Goal: Information Seeking & Learning: Check status

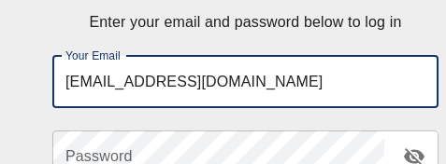
type input "[EMAIL_ADDRESS][DOMAIN_NAME]"
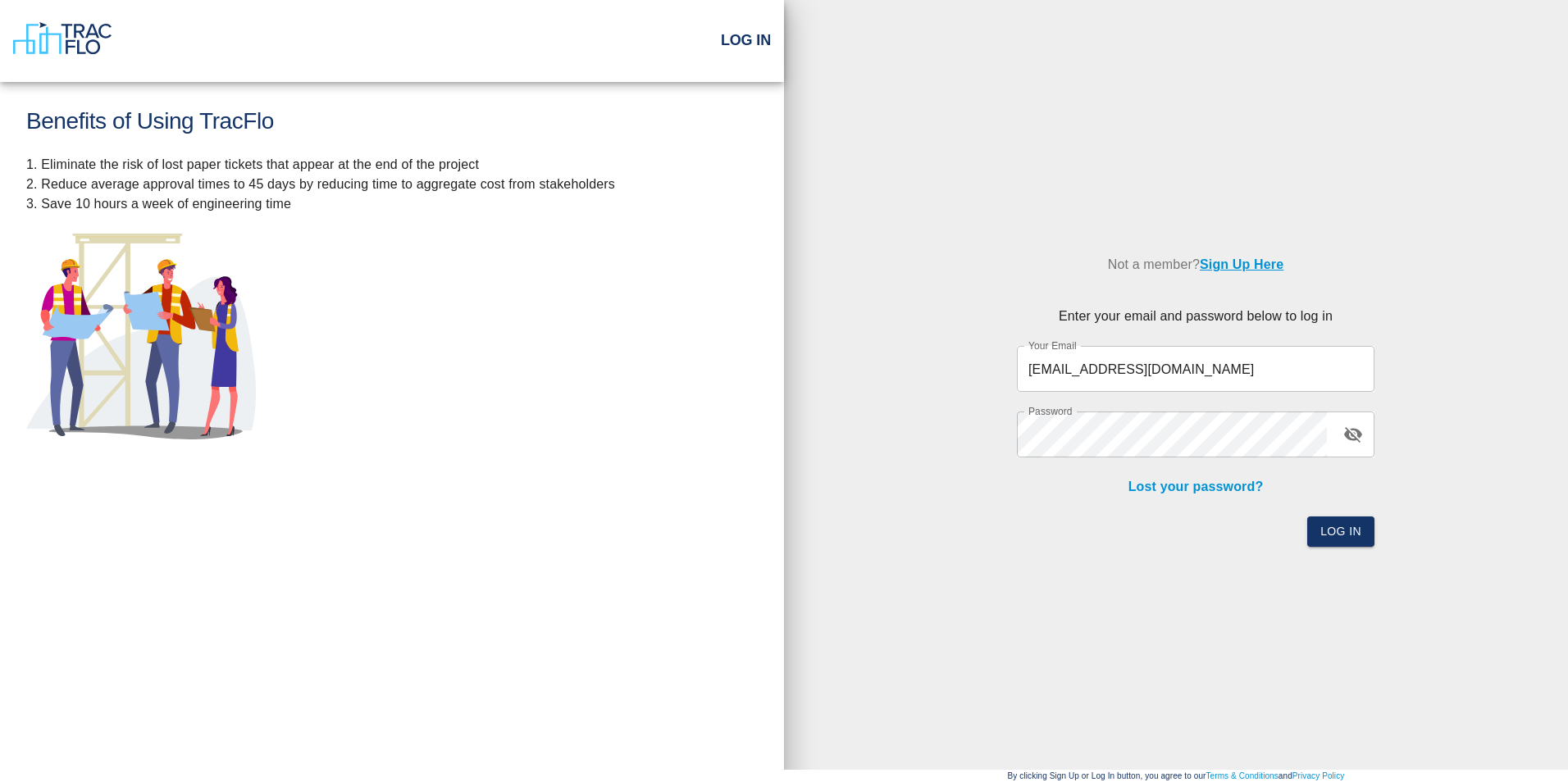
click at [390, 144] on span at bounding box center [1317, 434] width 13 height 13
click at [390, 144] on span at bounding box center [1364, 369] width 13 height 13
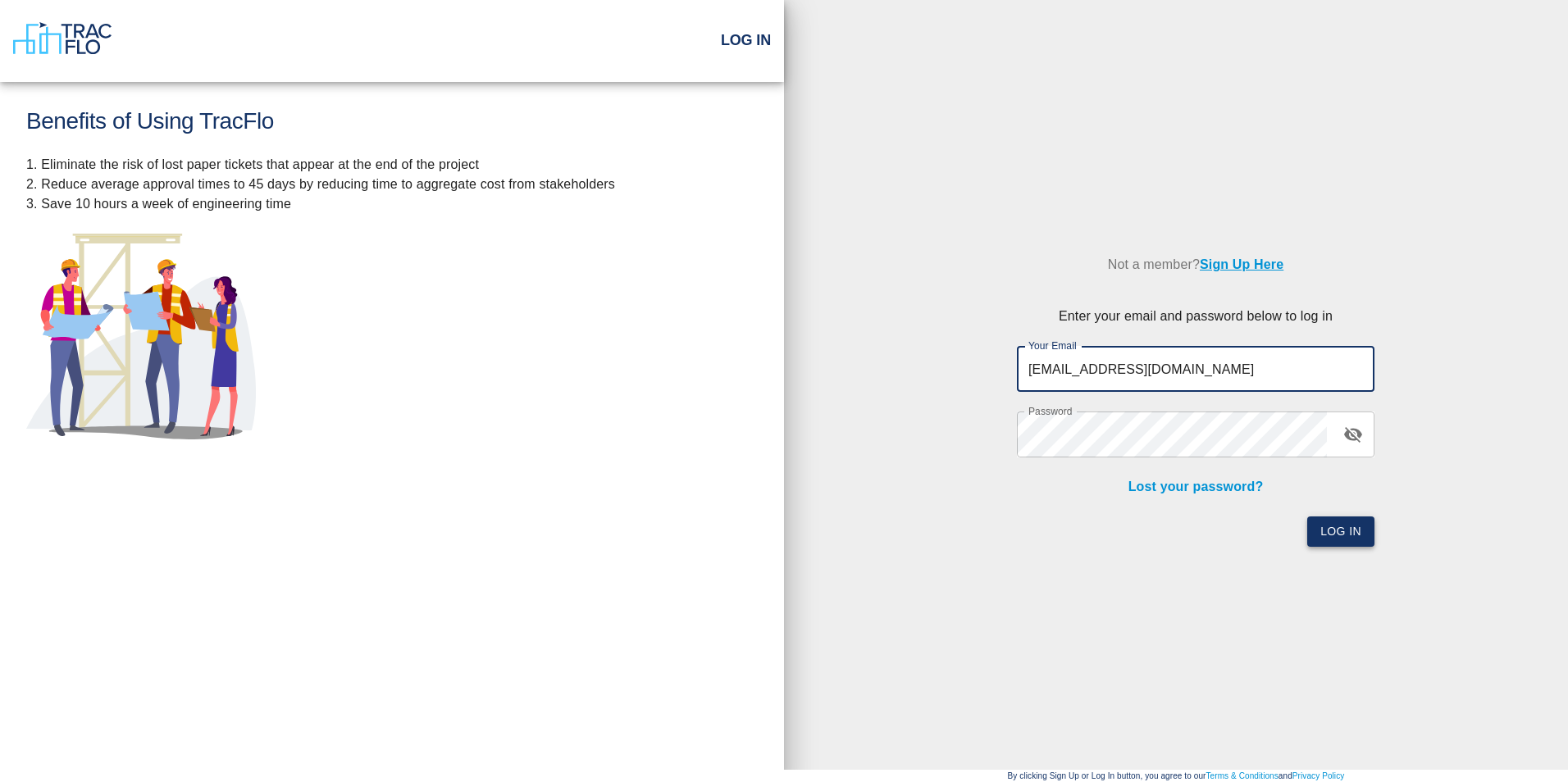
click at [390, 144] on button "Log In" at bounding box center [1341, 532] width 68 height 31
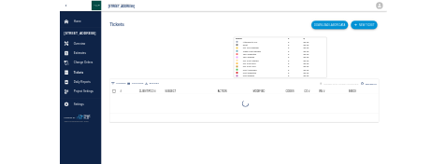
scroll to position [15, 15]
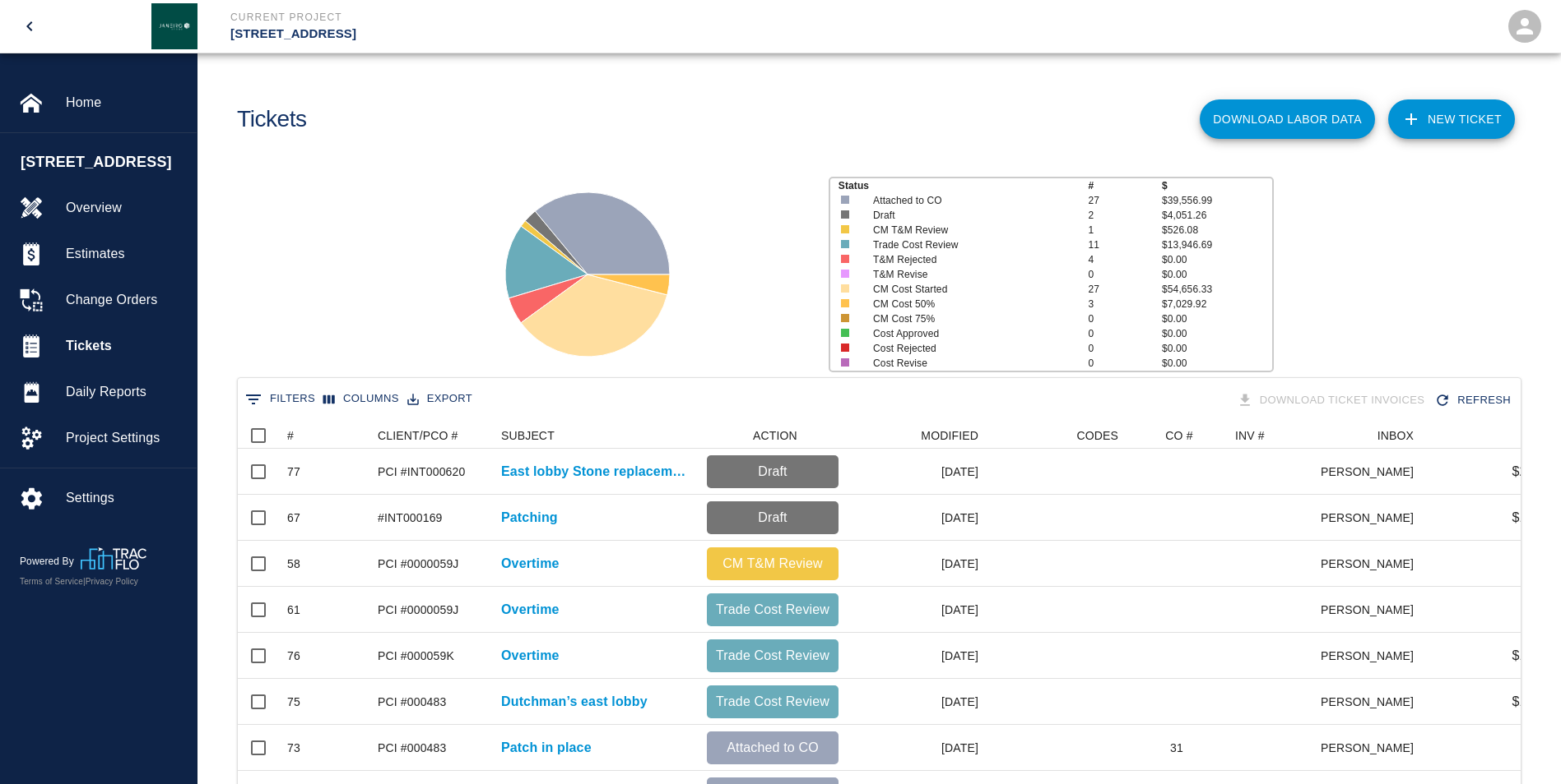
click at [392, 144] on div "Status # $ Attached to CO 27 $39,556.99 Draft 2 $4,051.26 CM T&M Review 1 $526.…" at bounding box center [872, 267] width 1376 height 219
drag, startPoint x: 1110, startPoint y: 111, endPoint x: 1088, endPoint y: 114, distance: 22.2
click at [392, 111] on div "Download Labor Data NEW TICKET" at bounding box center [1197, 114] width 649 height 67
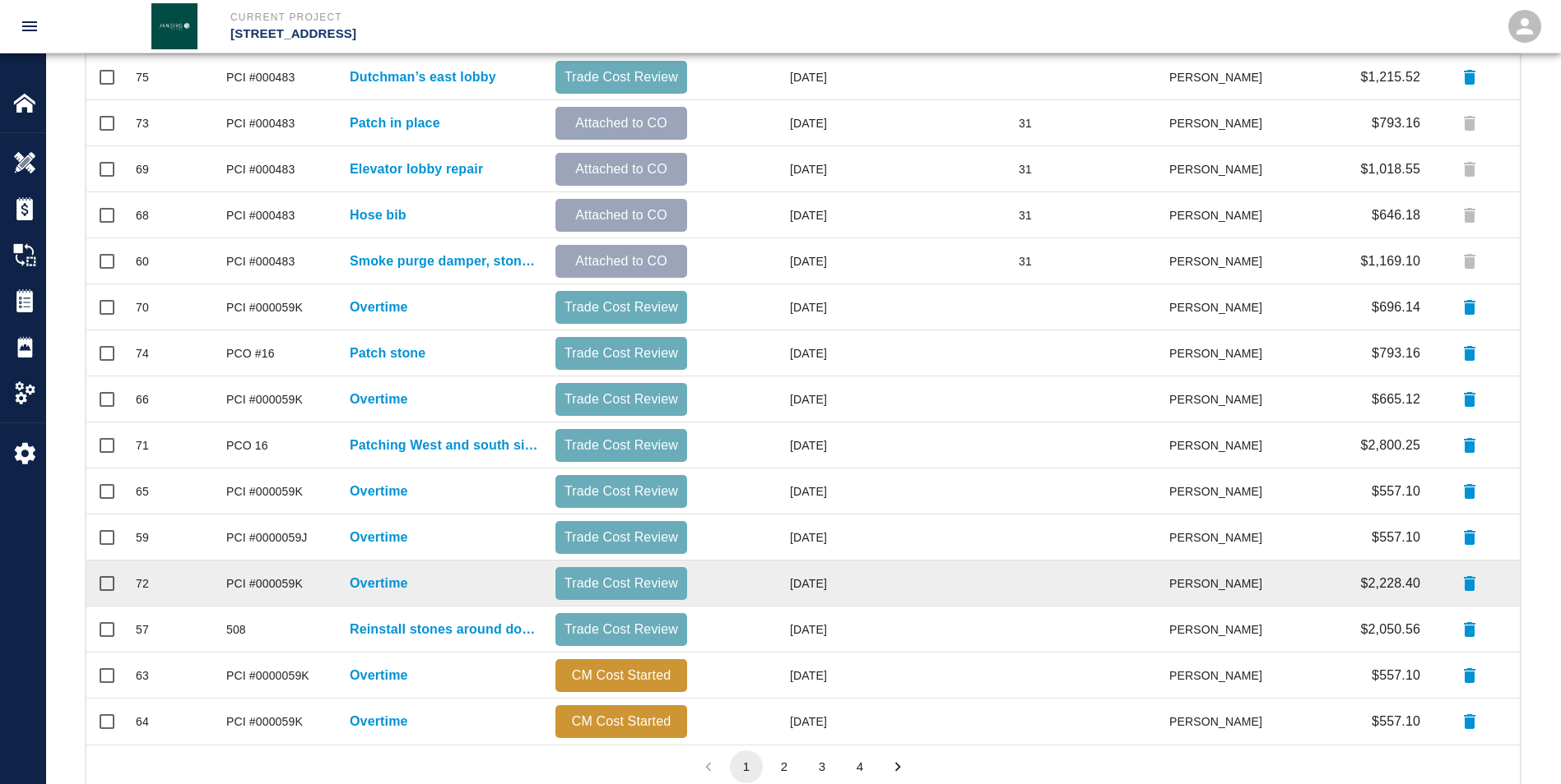
scroll to position [669, 0]
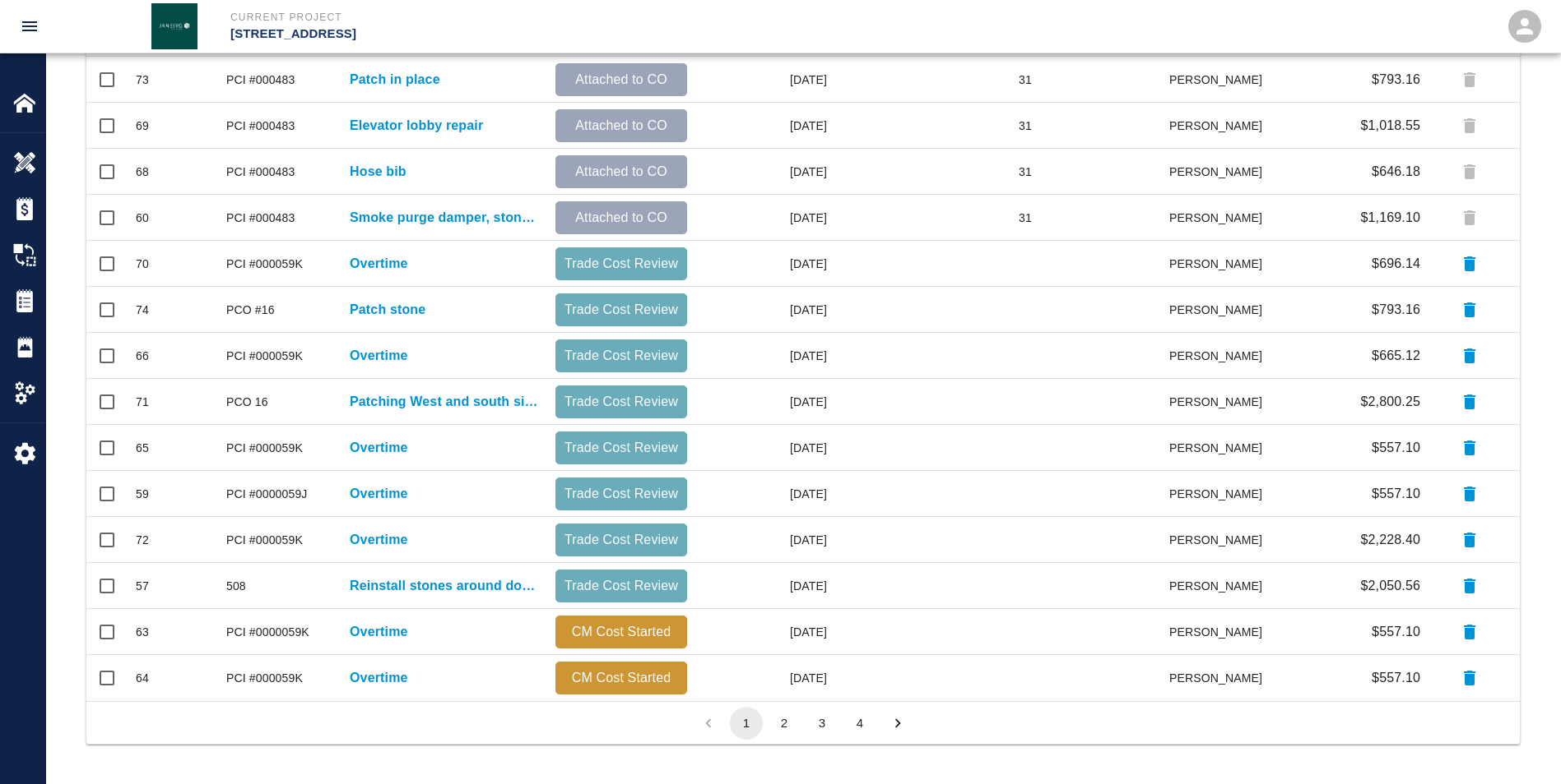
click at [392, 144] on button "2" at bounding box center [784, 723] width 33 height 33
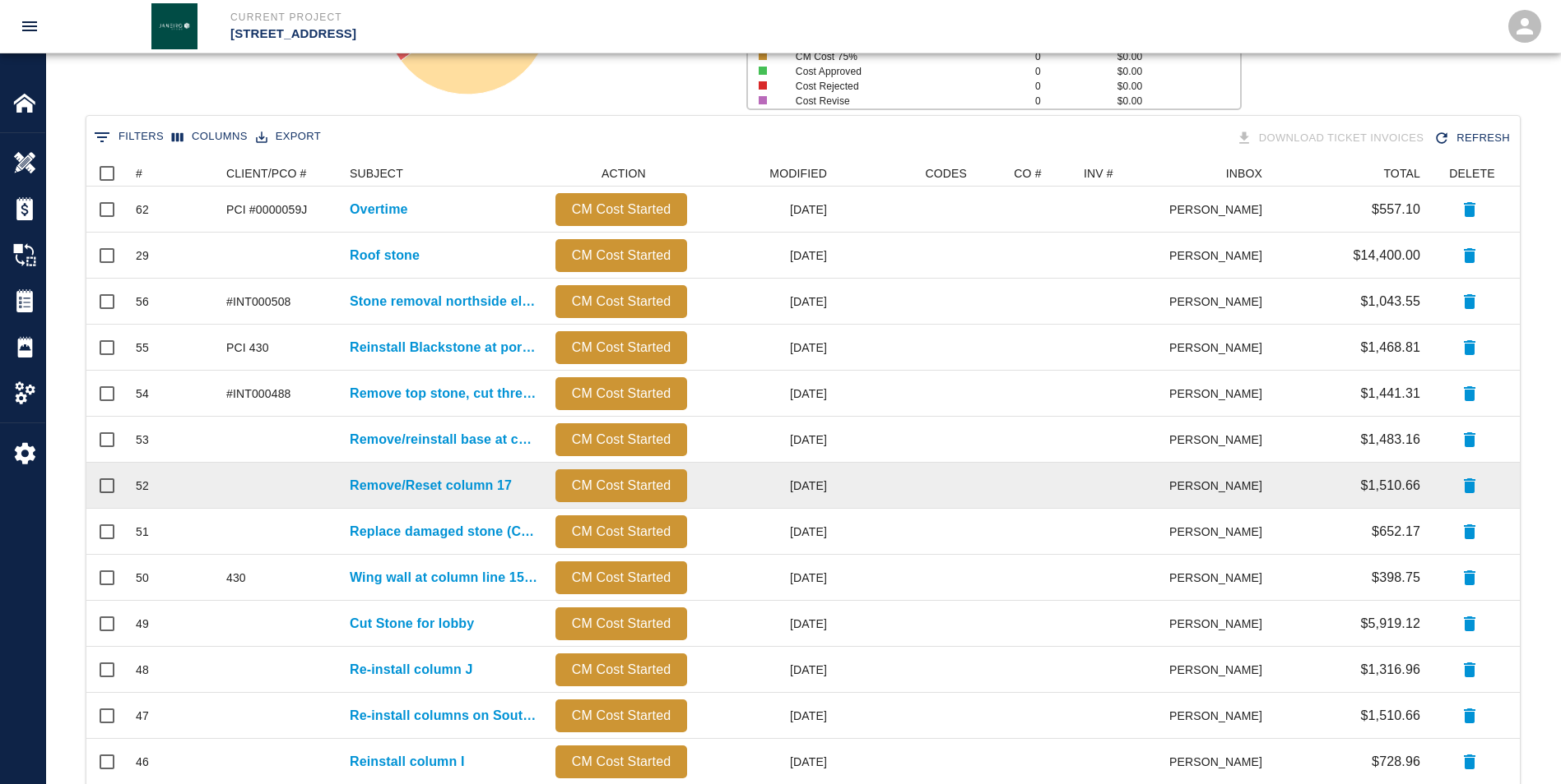
scroll to position [257, 0]
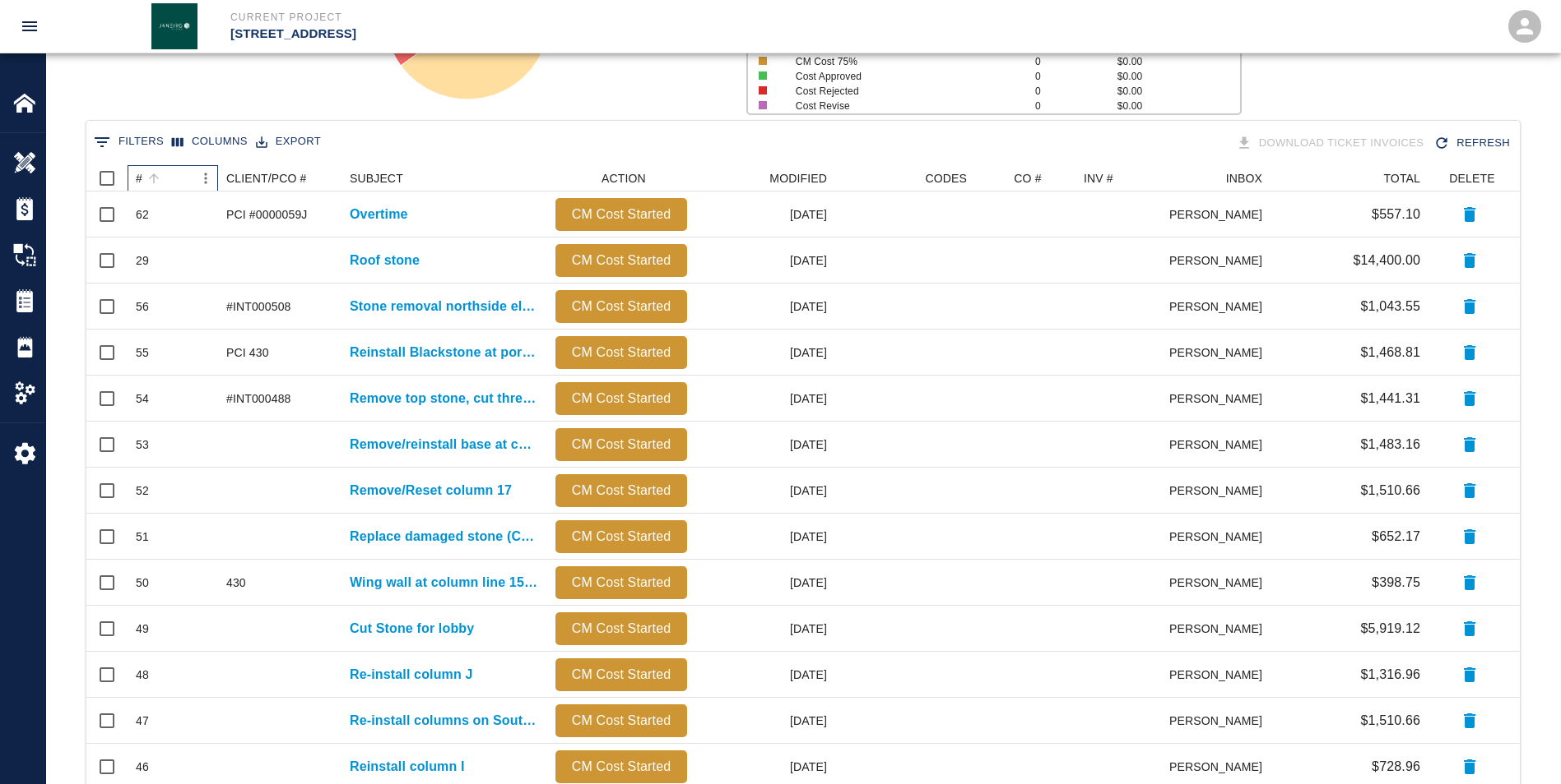
click at [141, 144] on div "#" at bounding box center [138, 179] width 6 height 26
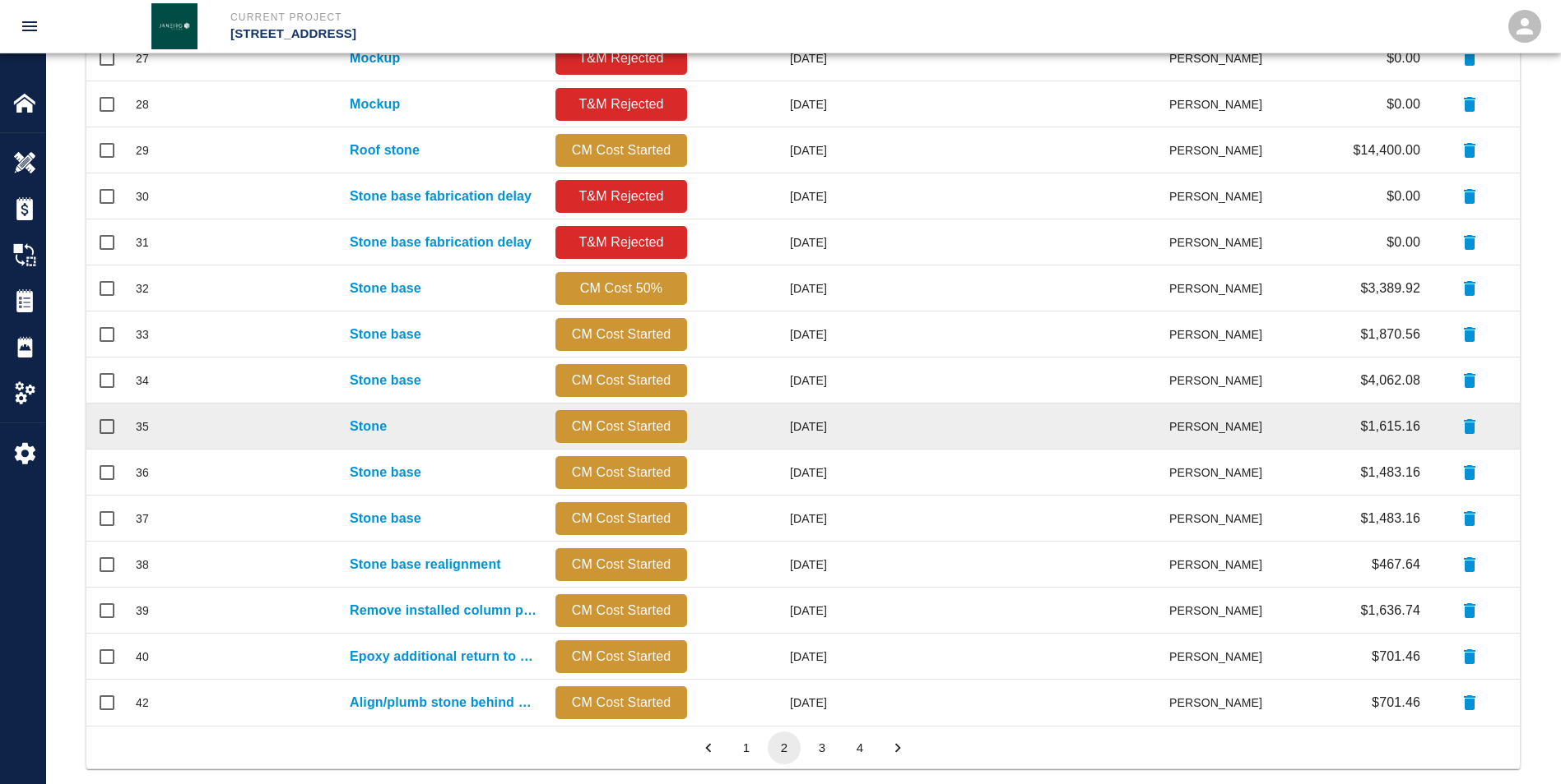
scroll to position [669, 0]
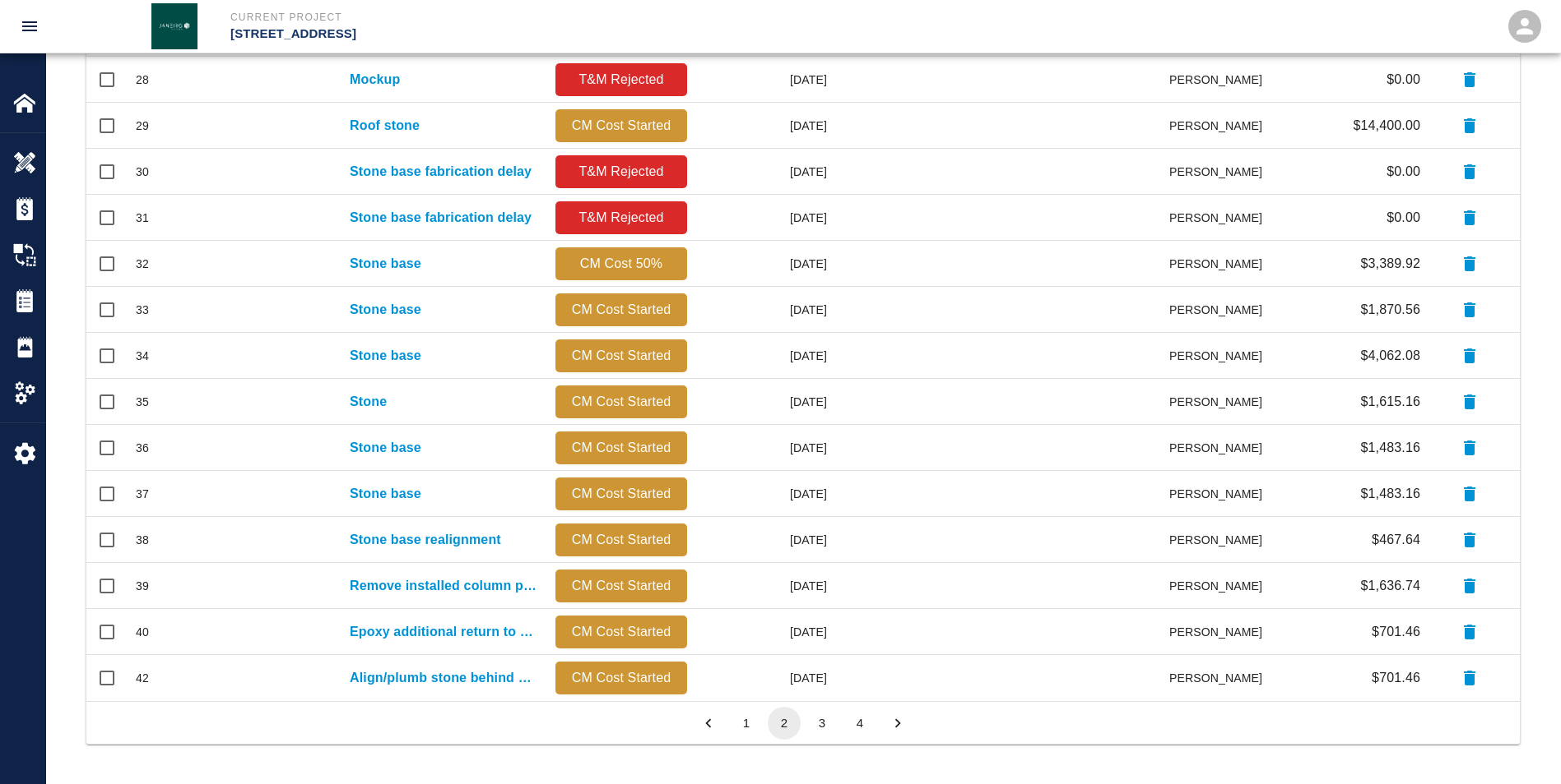
click at [392, 144] on button "1" at bounding box center [746, 723] width 33 height 33
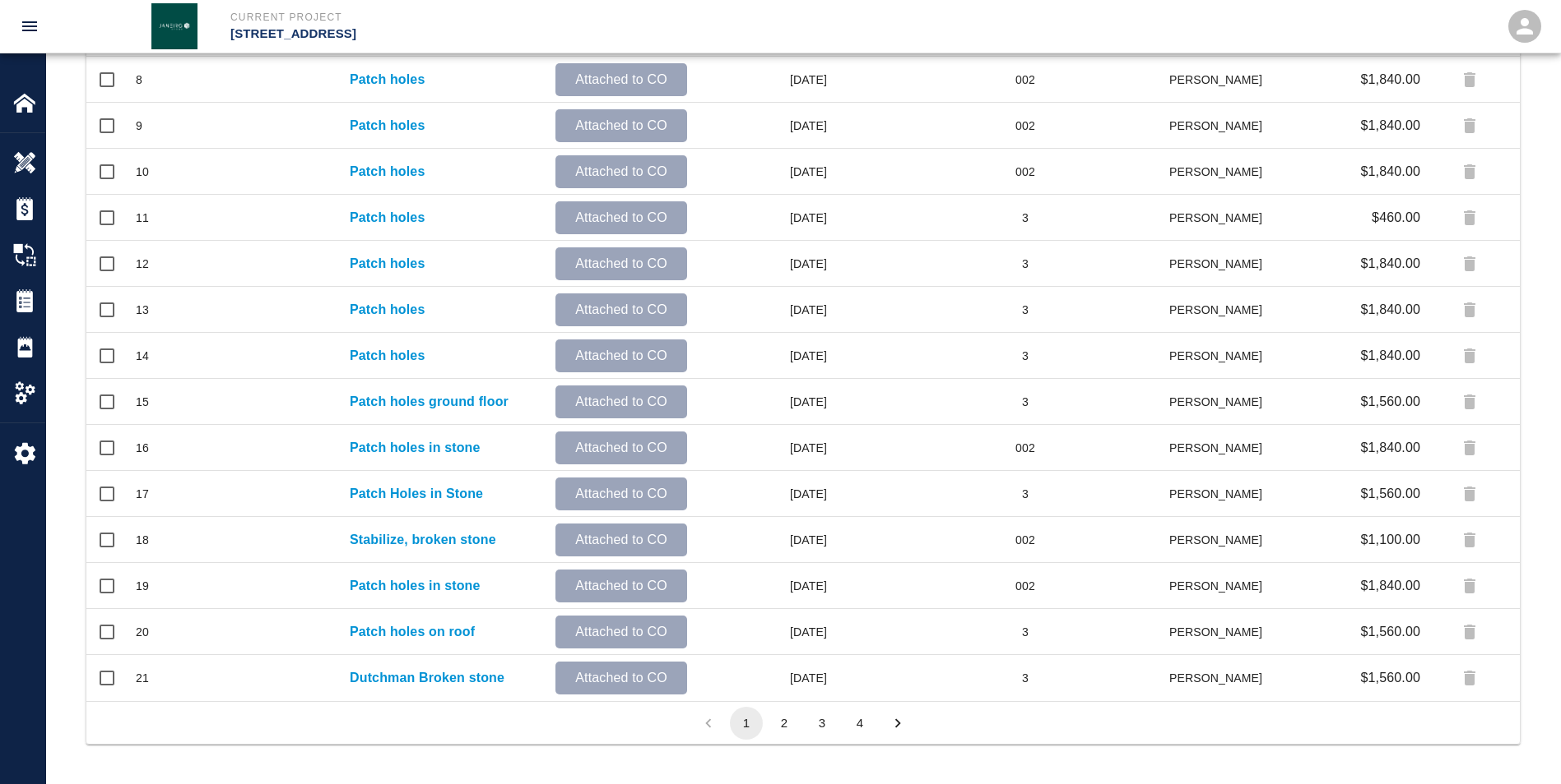
click at [392, 144] on button "3" at bounding box center [821, 723] width 33 height 33
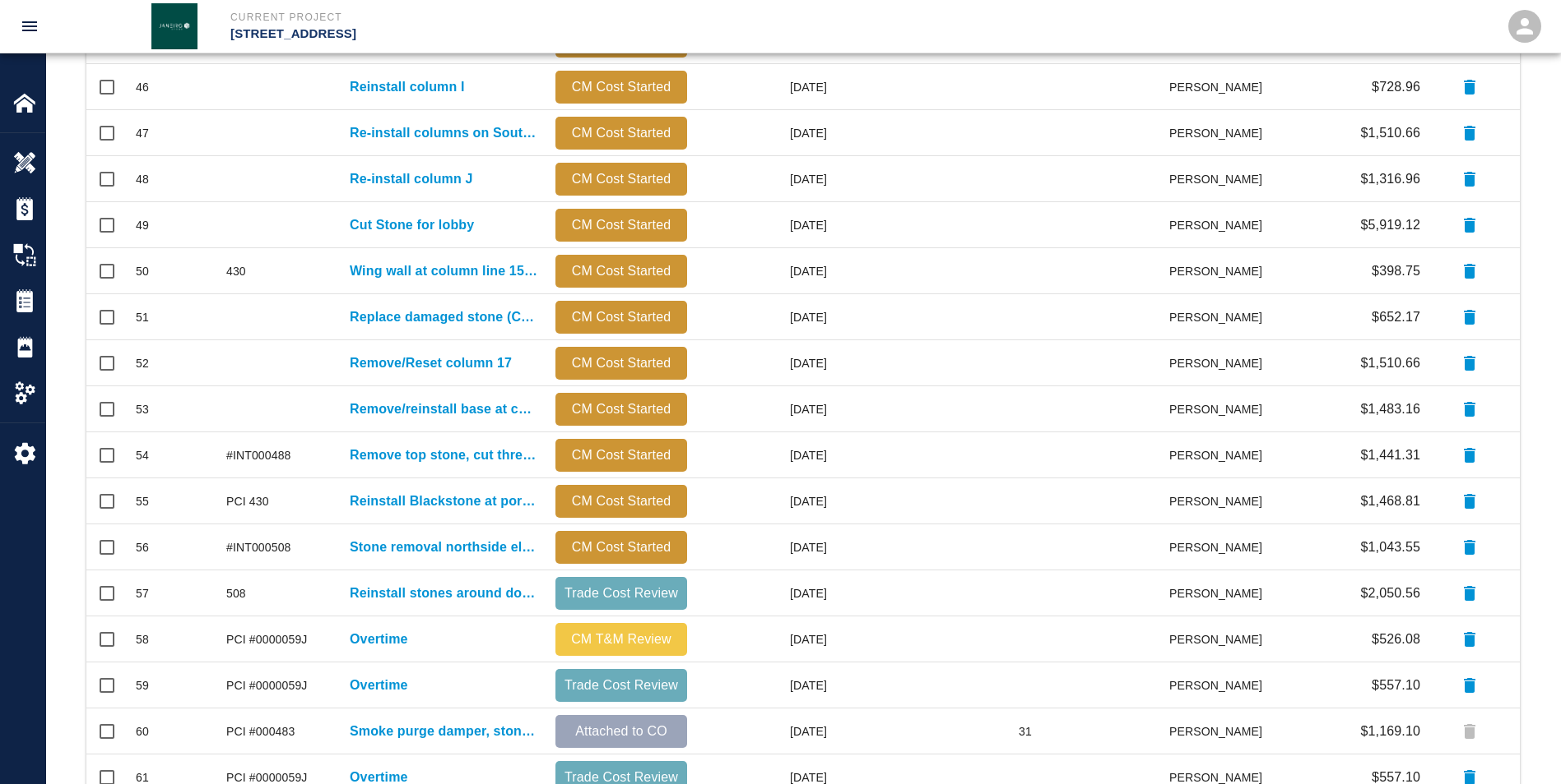
scroll to position [175, 0]
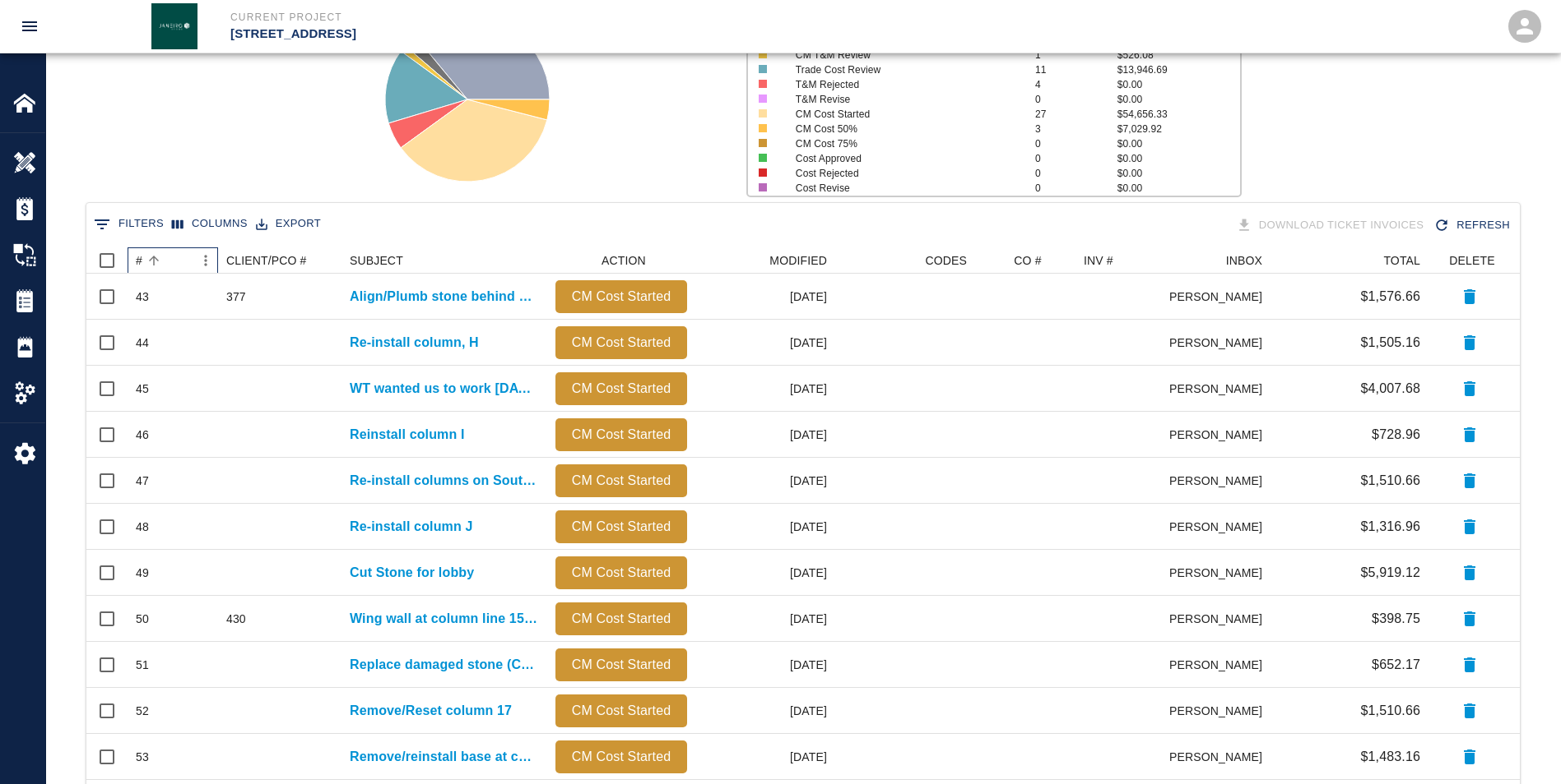
click at [139, 144] on div "#" at bounding box center [138, 260] width 6 height 26
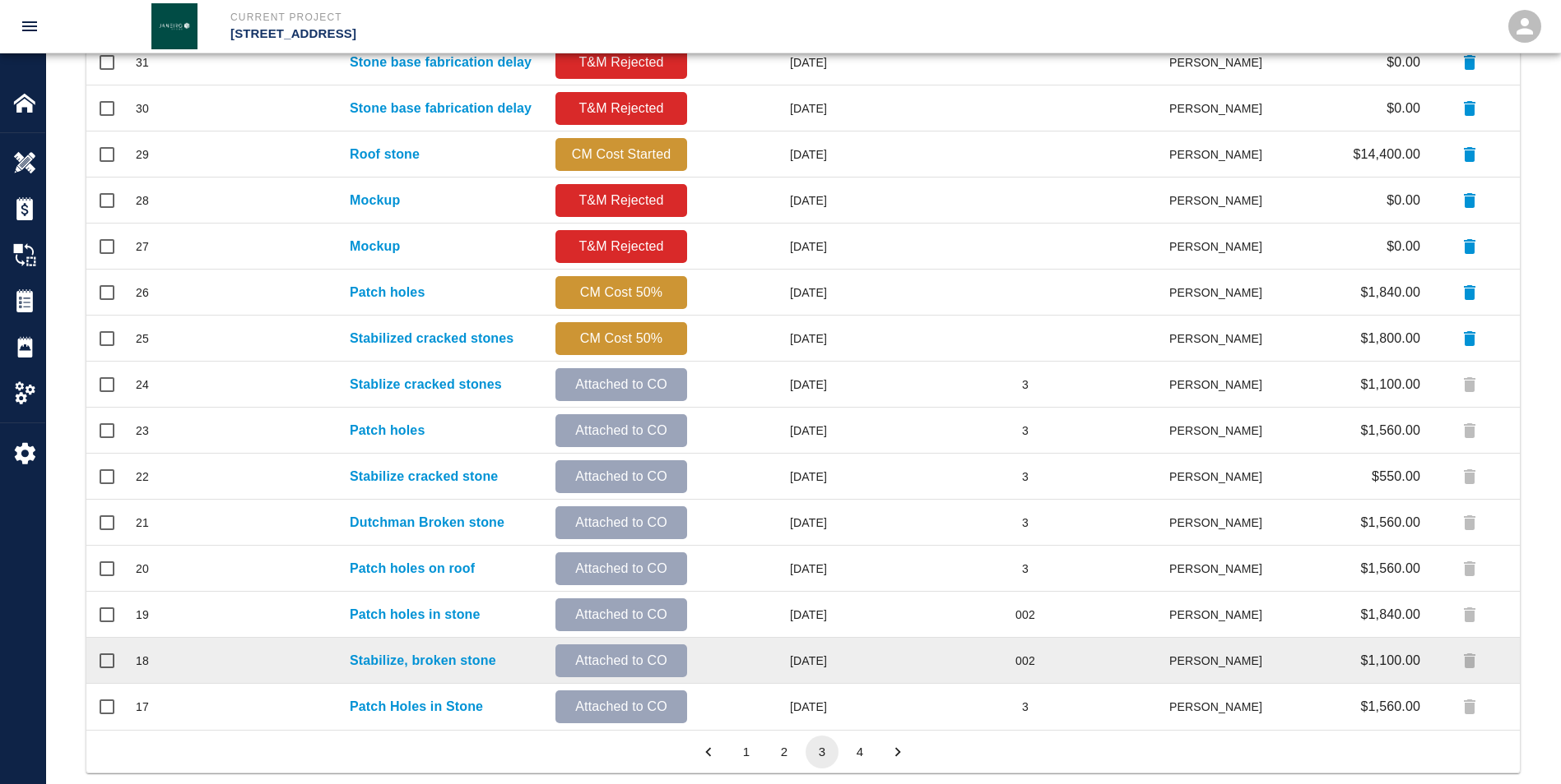
scroll to position [669, 0]
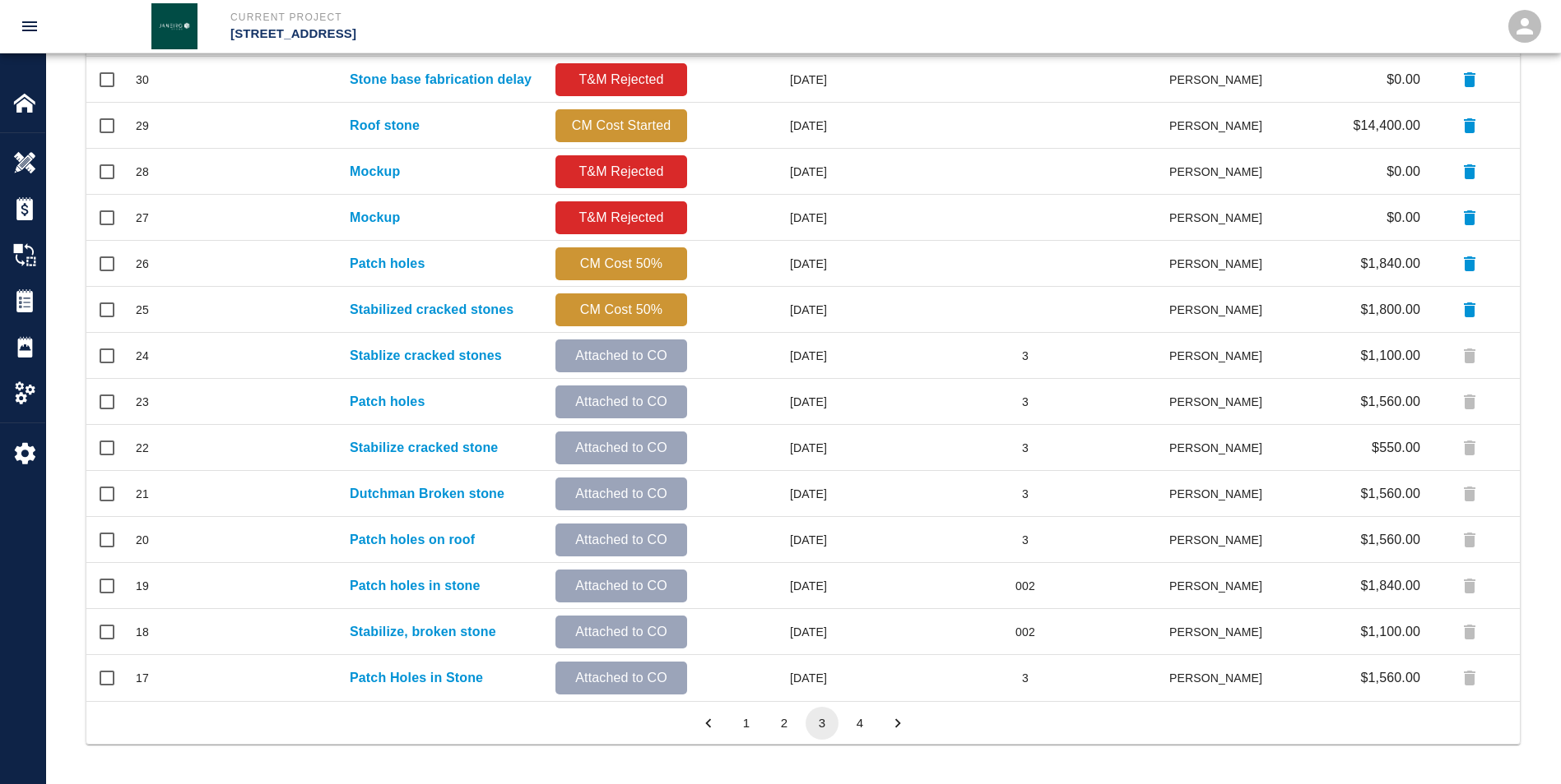
click at [392, 144] on button "4" at bounding box center [859, 723] width 33 height 33
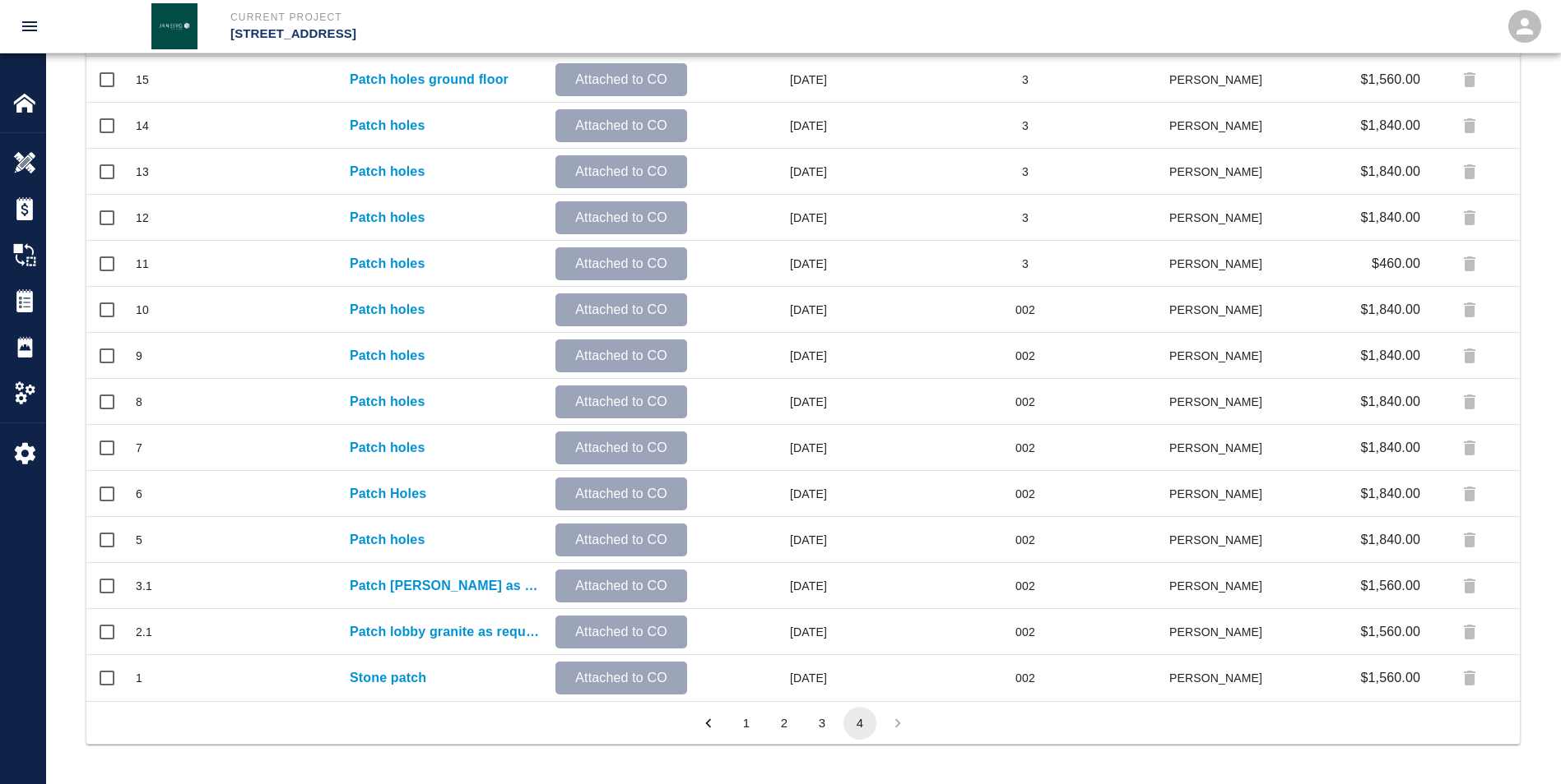
scroll to position [705, 1421]
click at [392, 144] on button "2" at bounding box center [784, 723] width 33 height 33
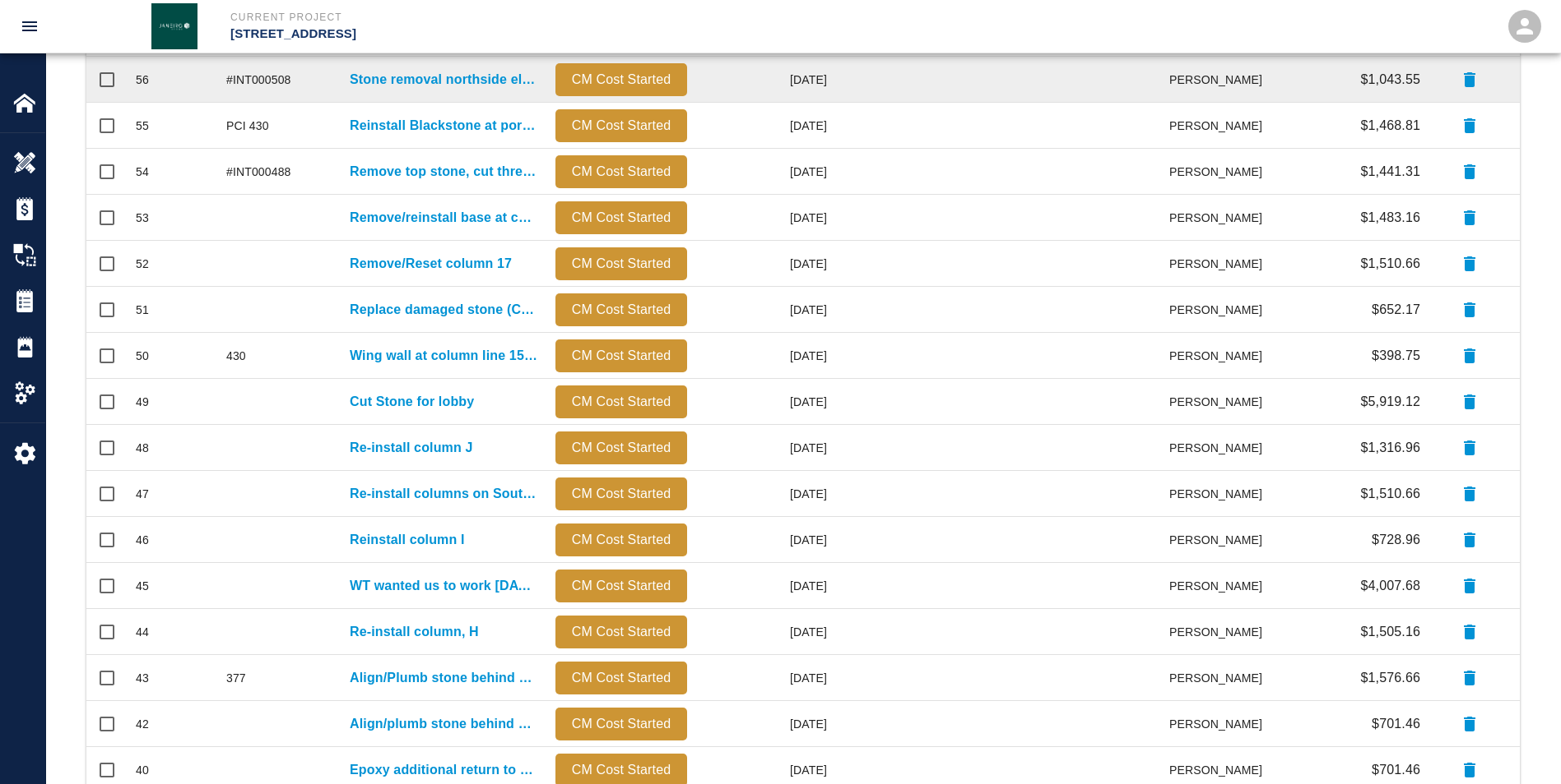
scroll to position [27, 0]
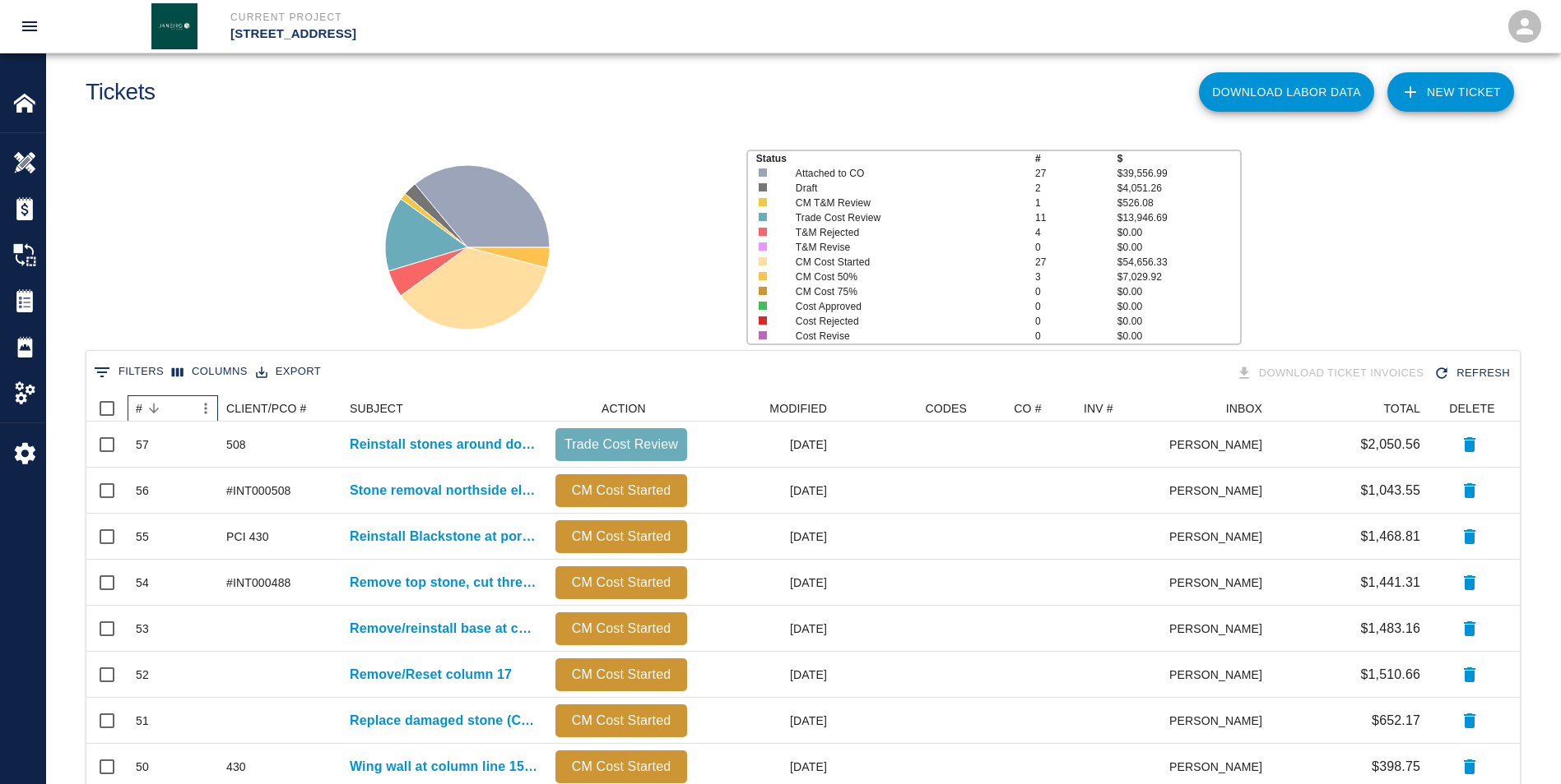
click at [138, 144] on div "#" at bounding box center [138, 408] width 6 height 26
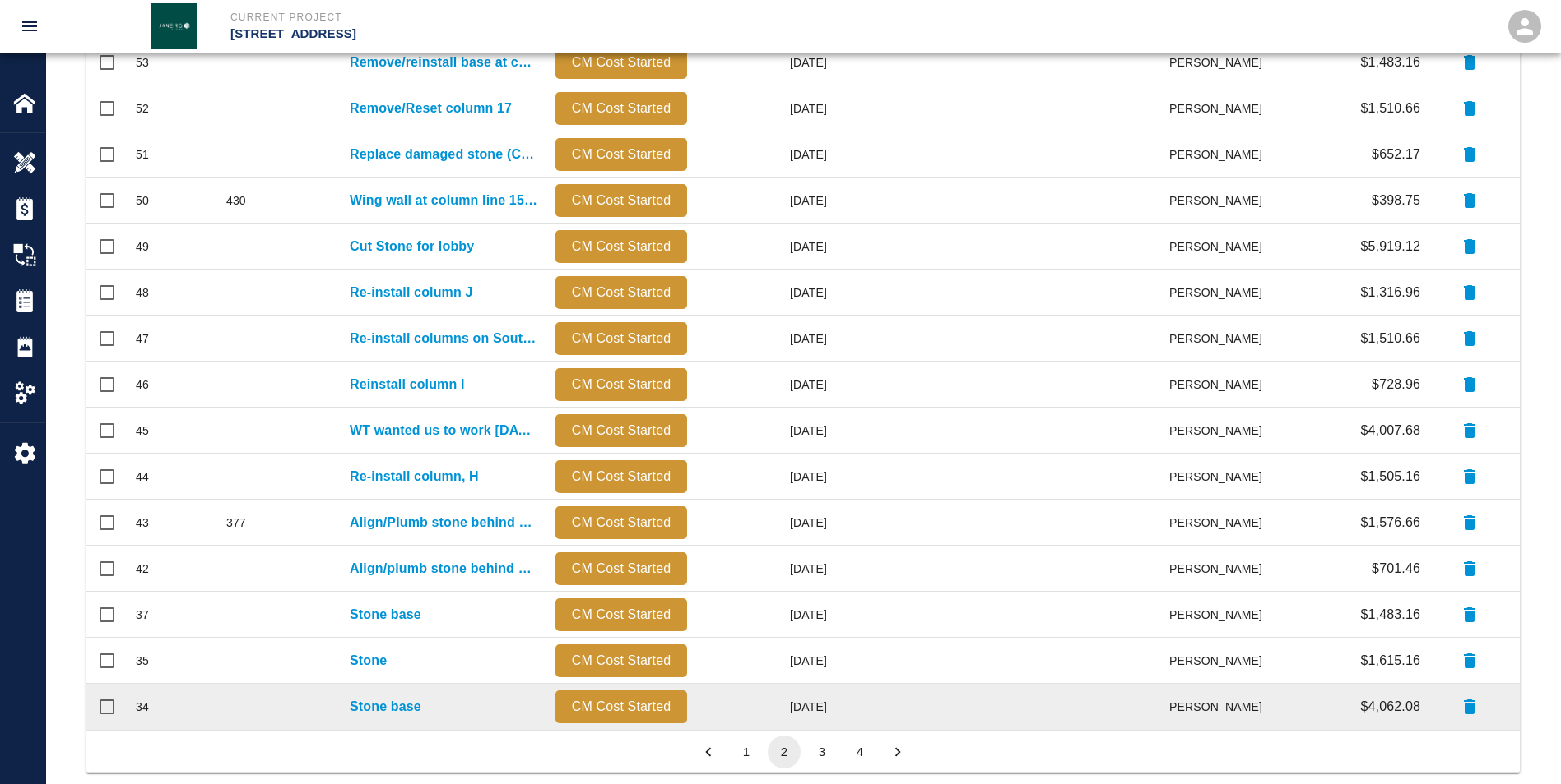
scroll to position [669, 0]
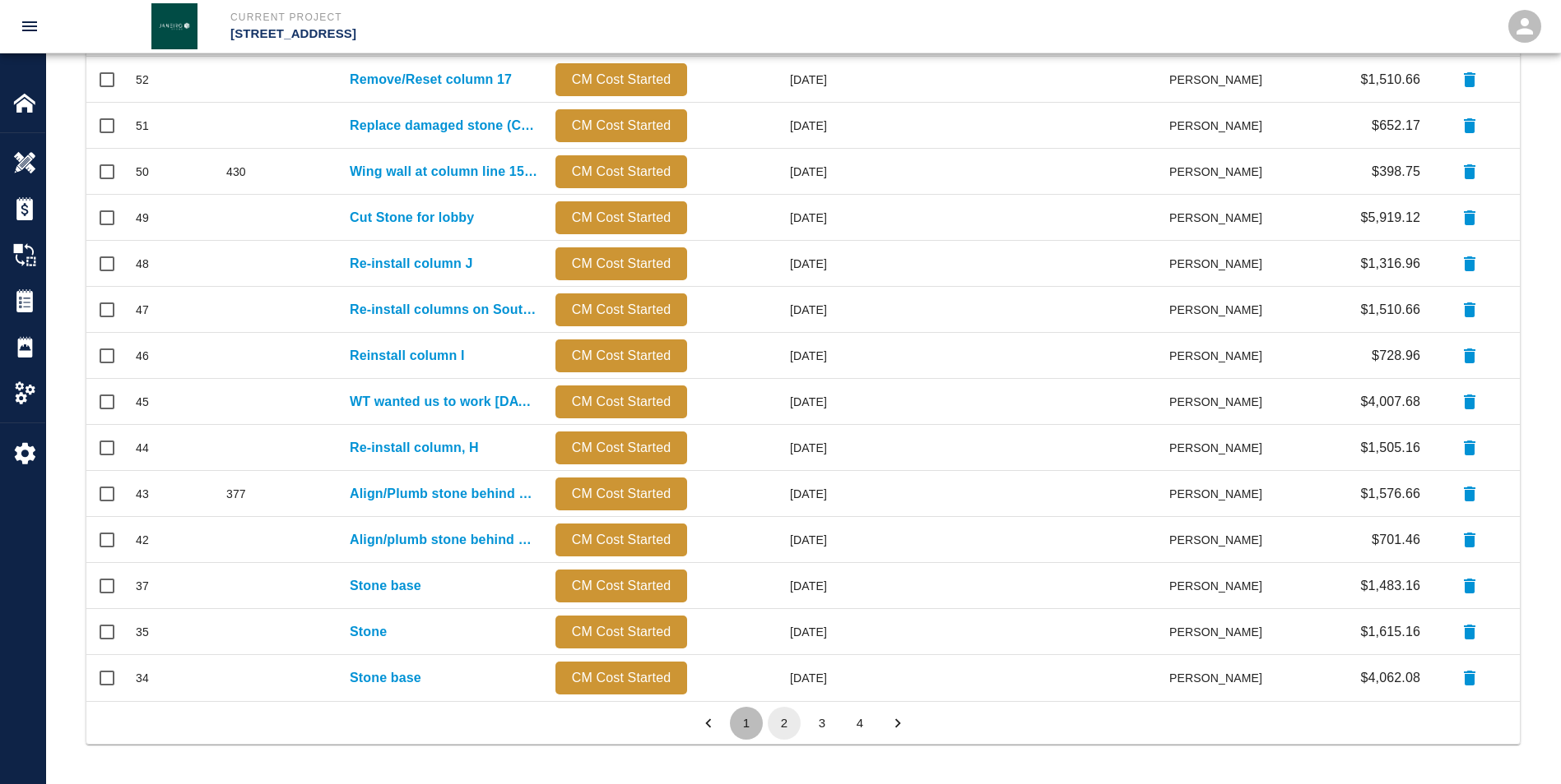
click at [392, 144] on button "1" at bounding box center [746, 723] width 33 height 33
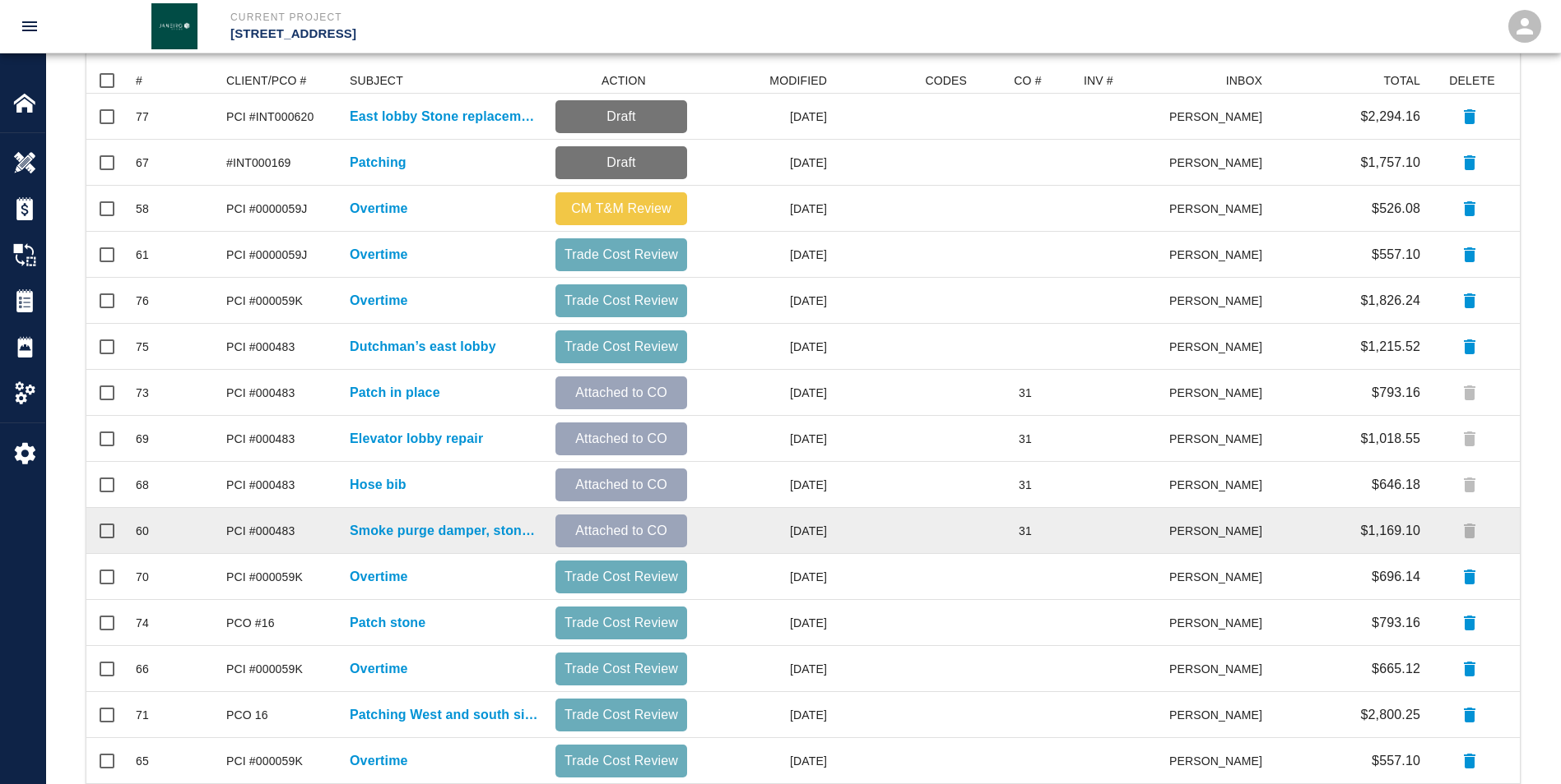
scroll to position [257, 0]
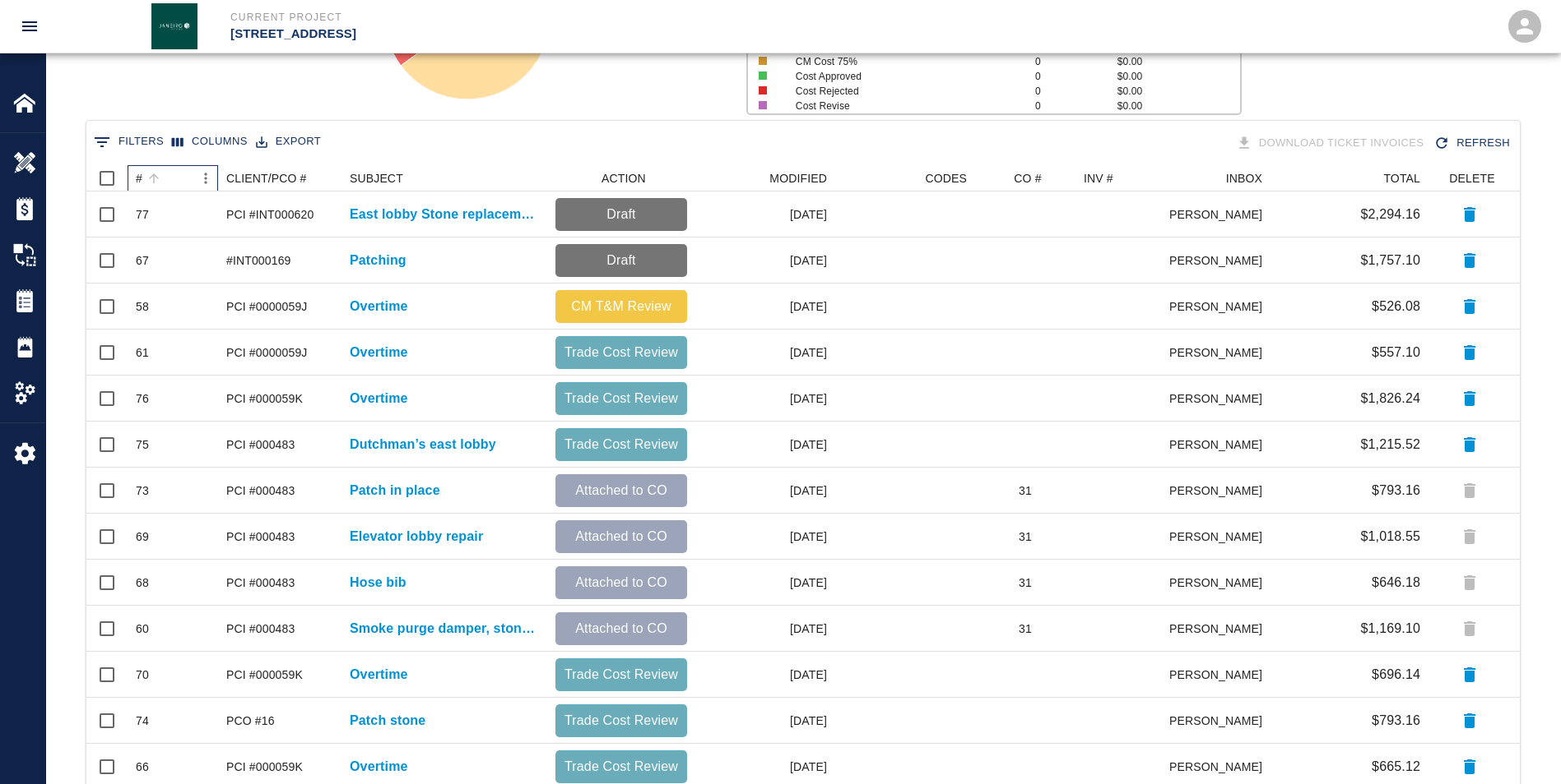
click at [141, 144] on div "#" at bounding box center [138, 179] width 6 height 26
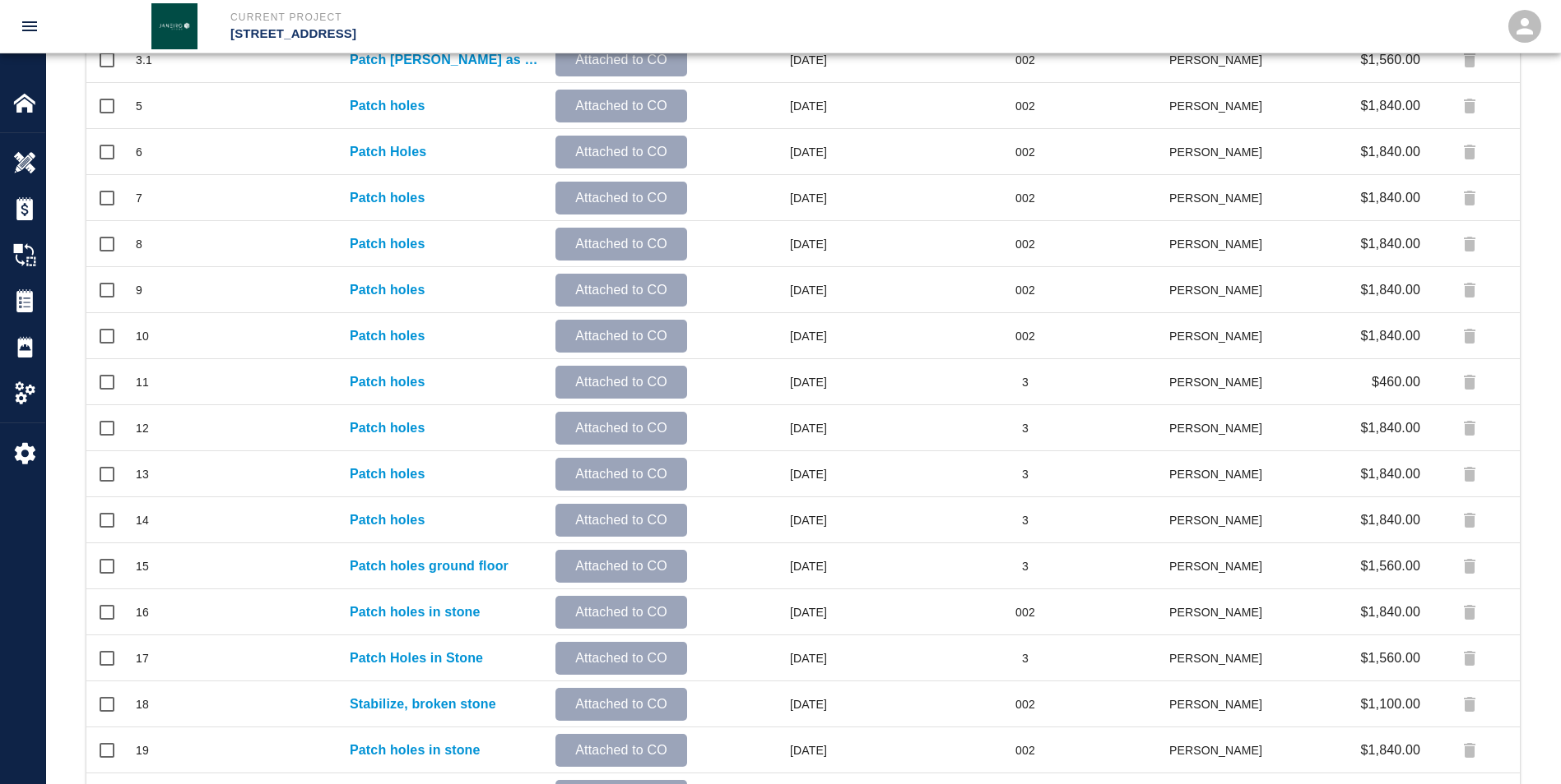
scroll to position [669, 0]
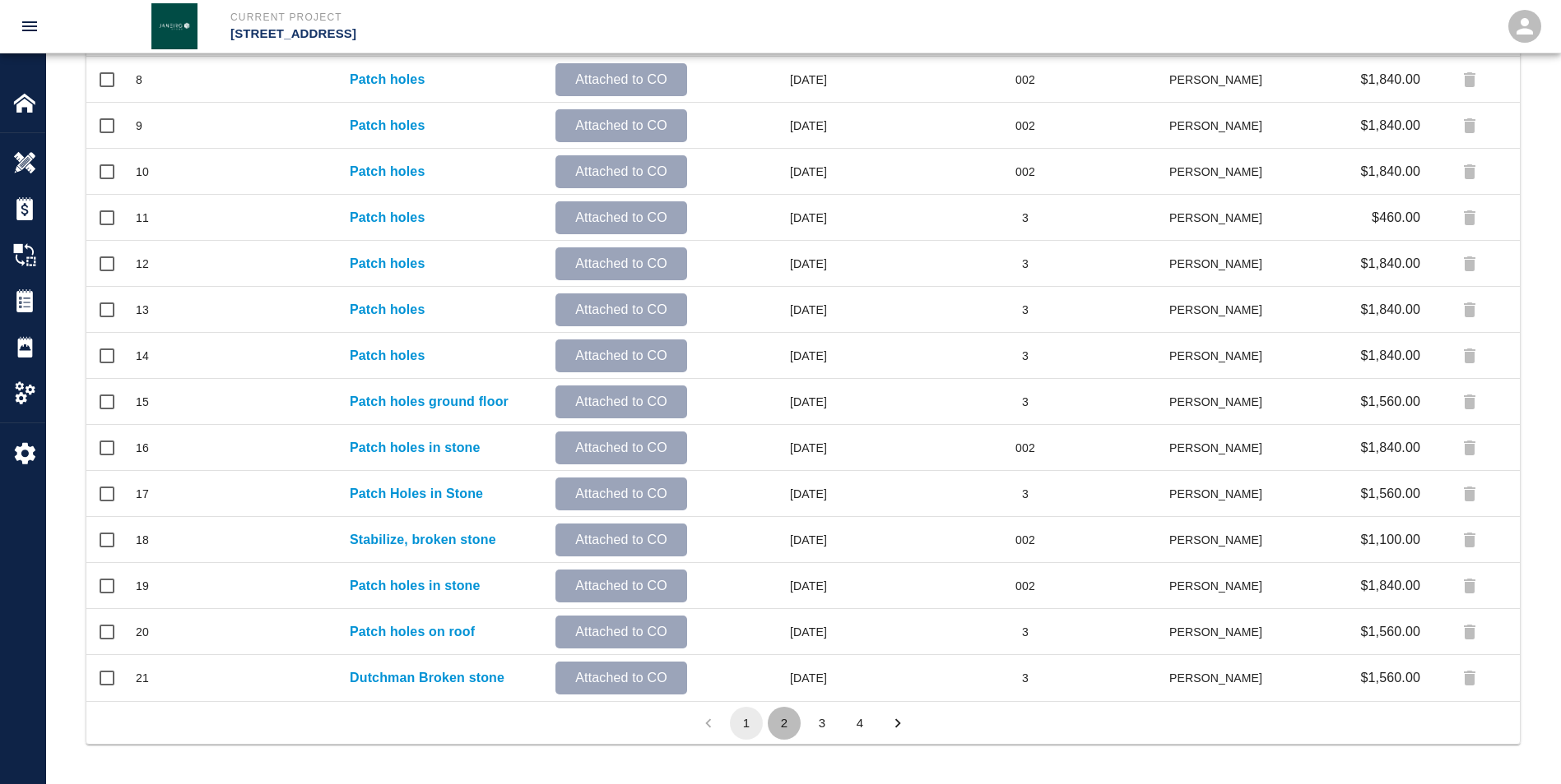
click at [392, 144] on button "2" at bounding box center [784, 723] width 33 height 33
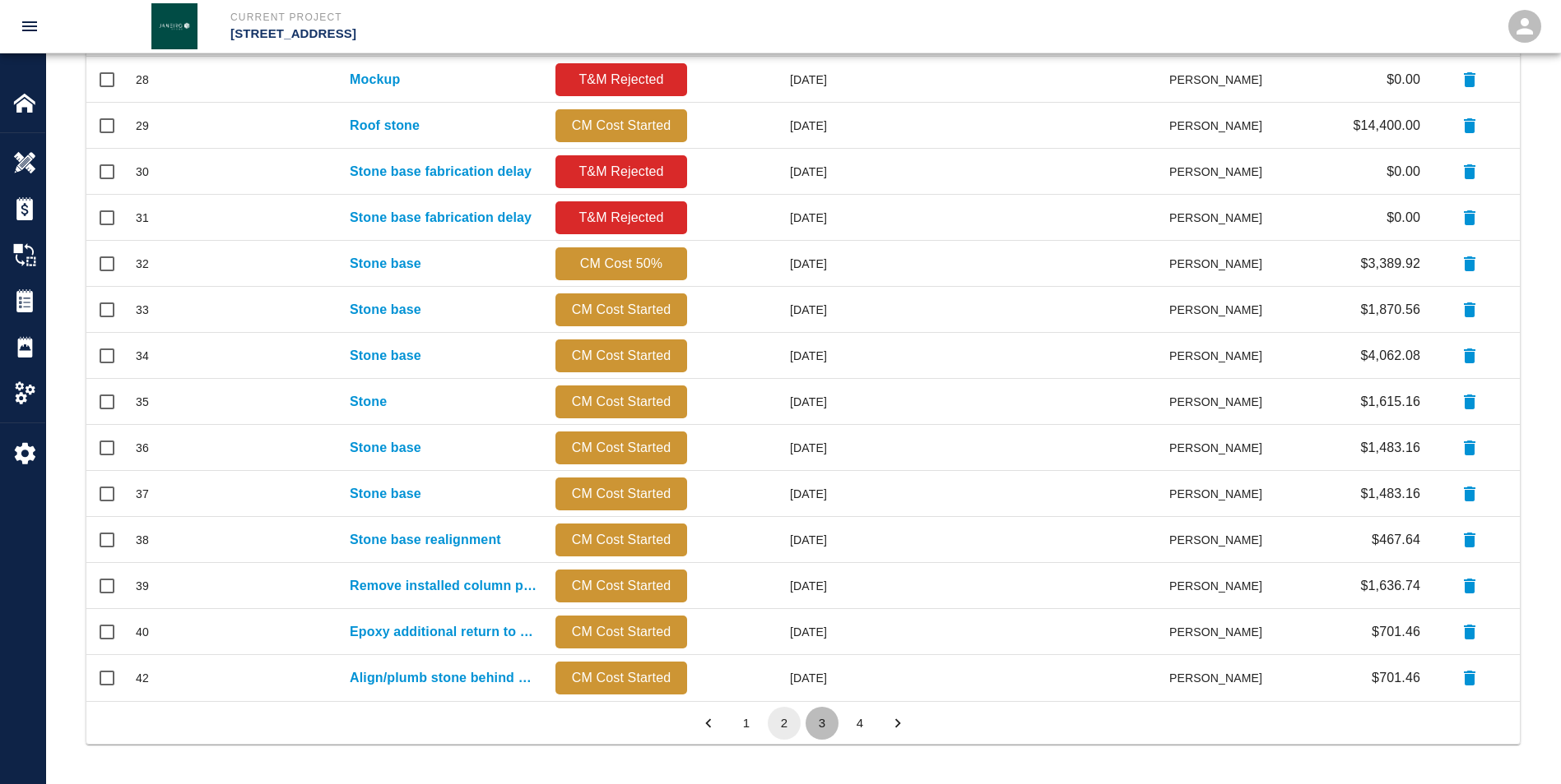
click at [392, 144] on button "3" at bounding box center [821, 723] width 33 height 33
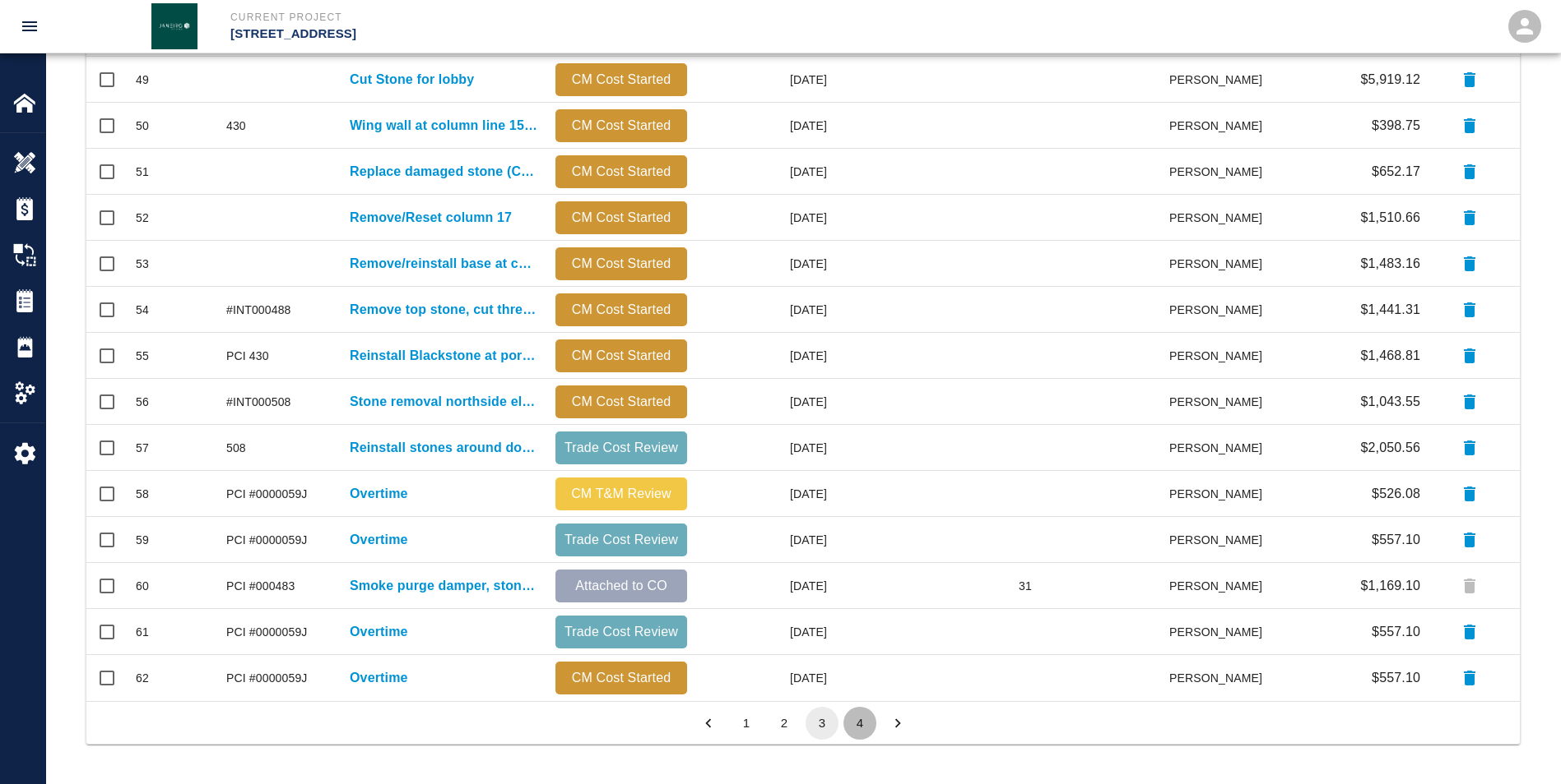
click at [392, 144] on button "4" at bounding box center [859, 723] width 33 height 33
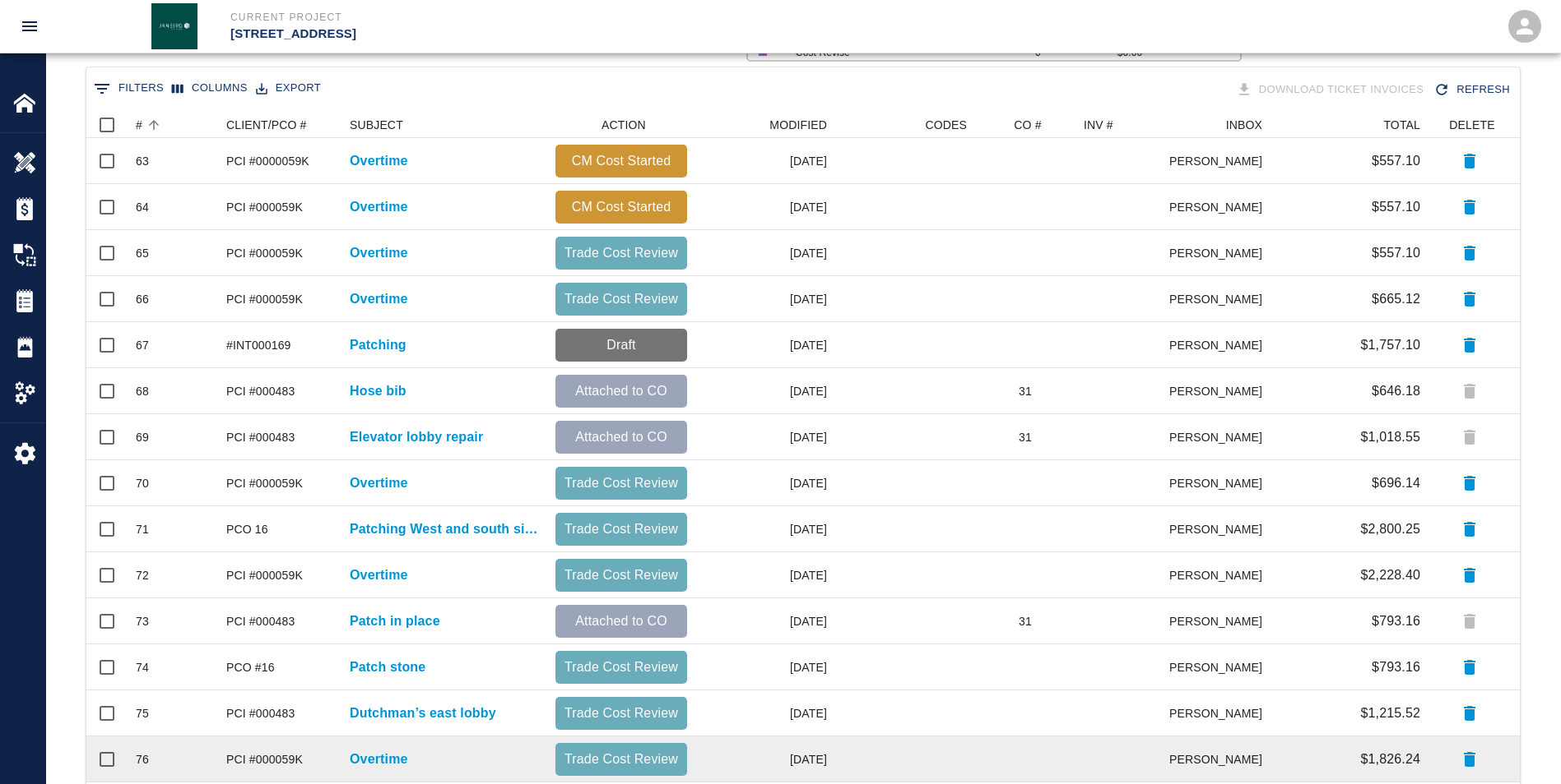
scroll to position [411, 0]
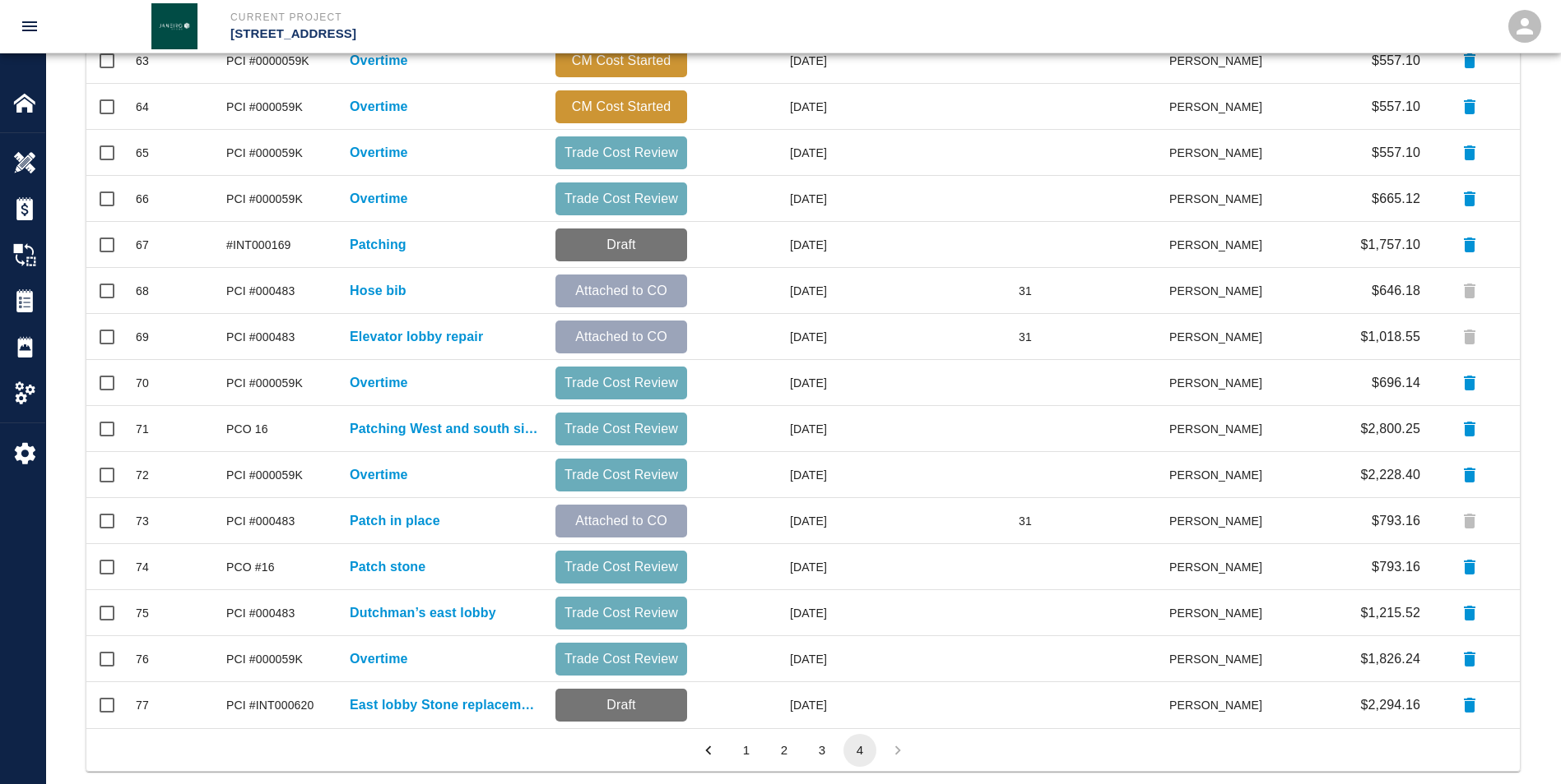
click at [392, 144] on button "3" at bounding box center [821, 750] width 33 height 33
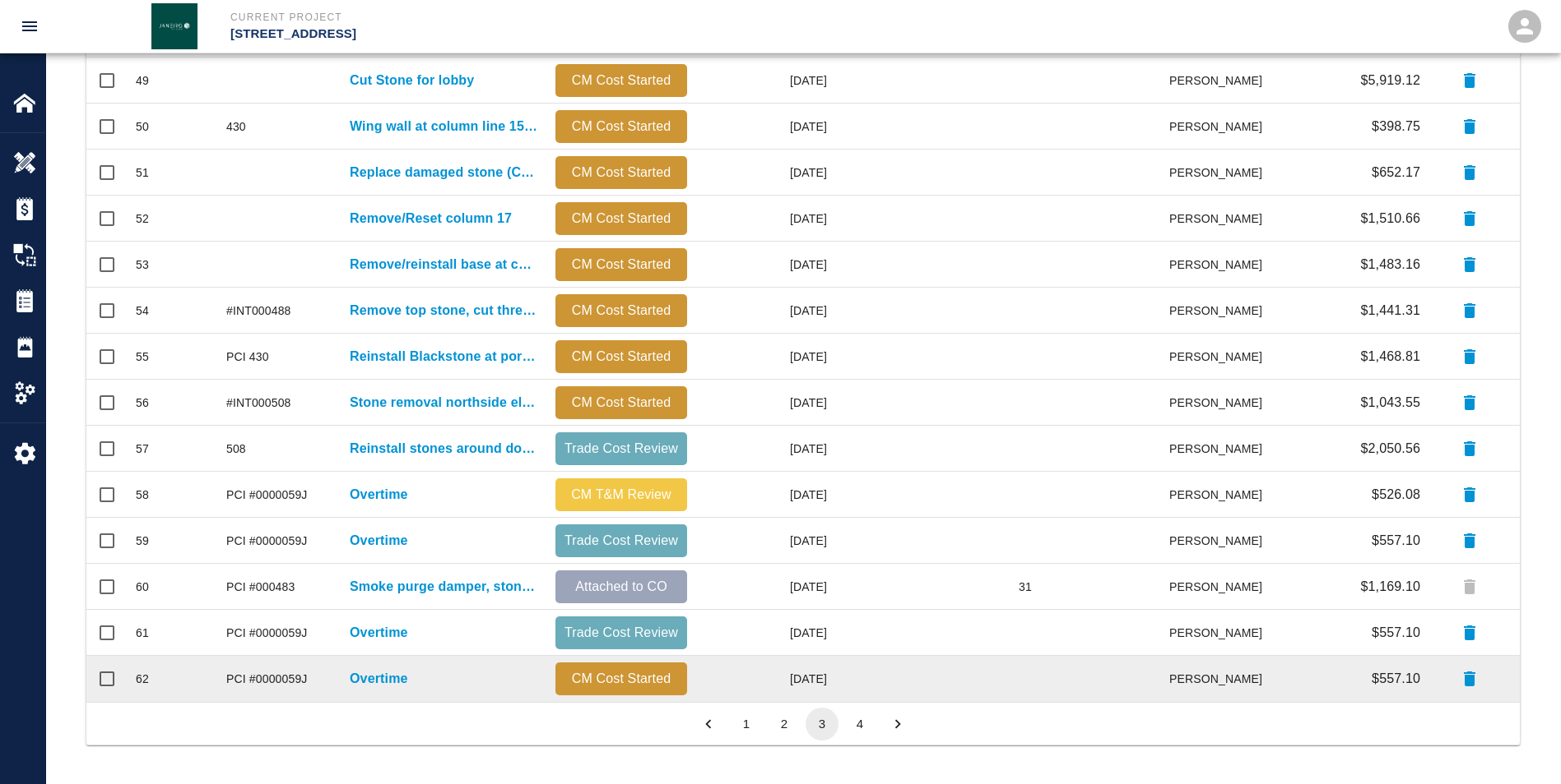
scroll to position [669, 0]
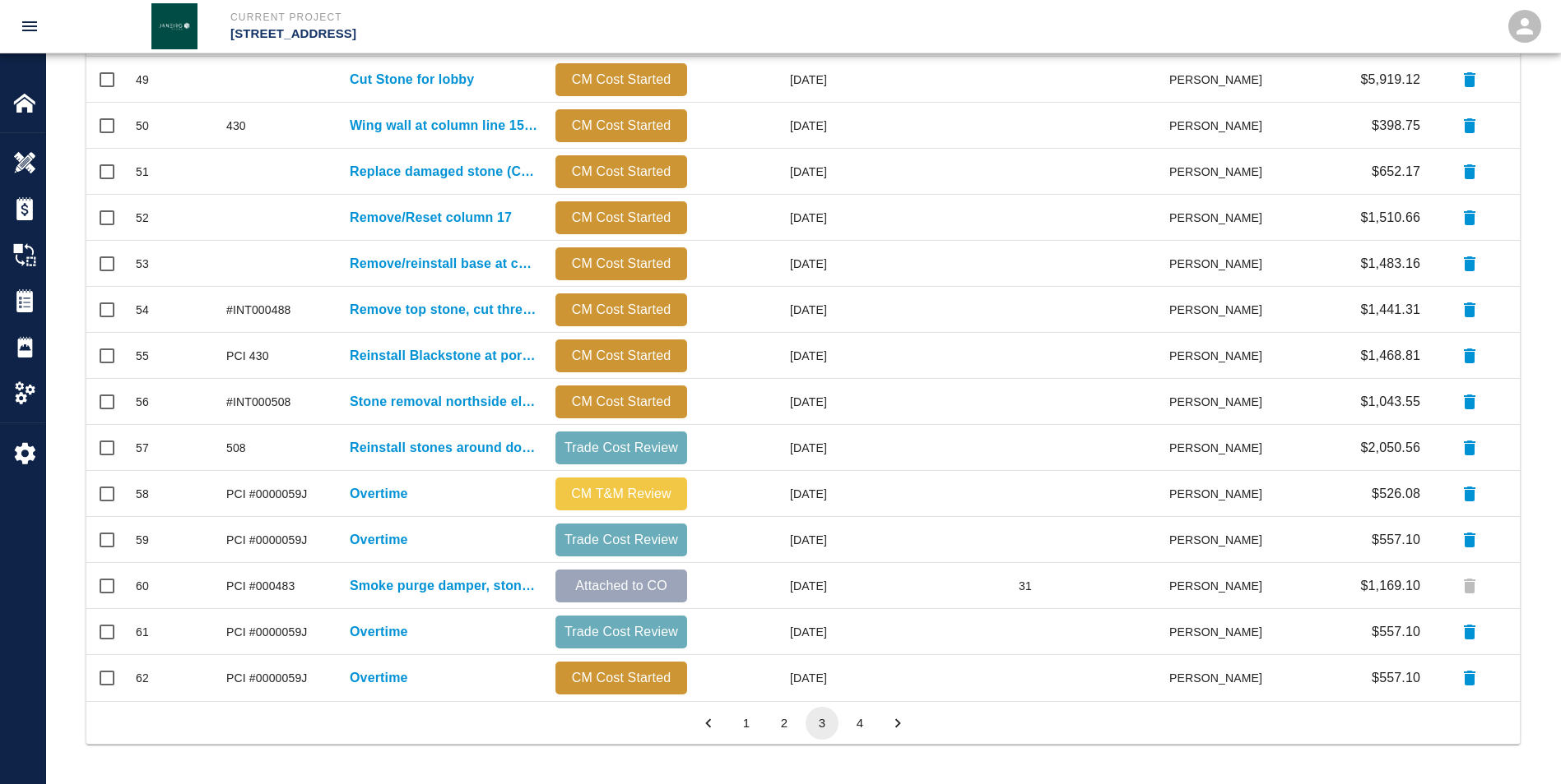
click at [392, 144] on button "2" at bounding box center [784, 723] width 33 height 33
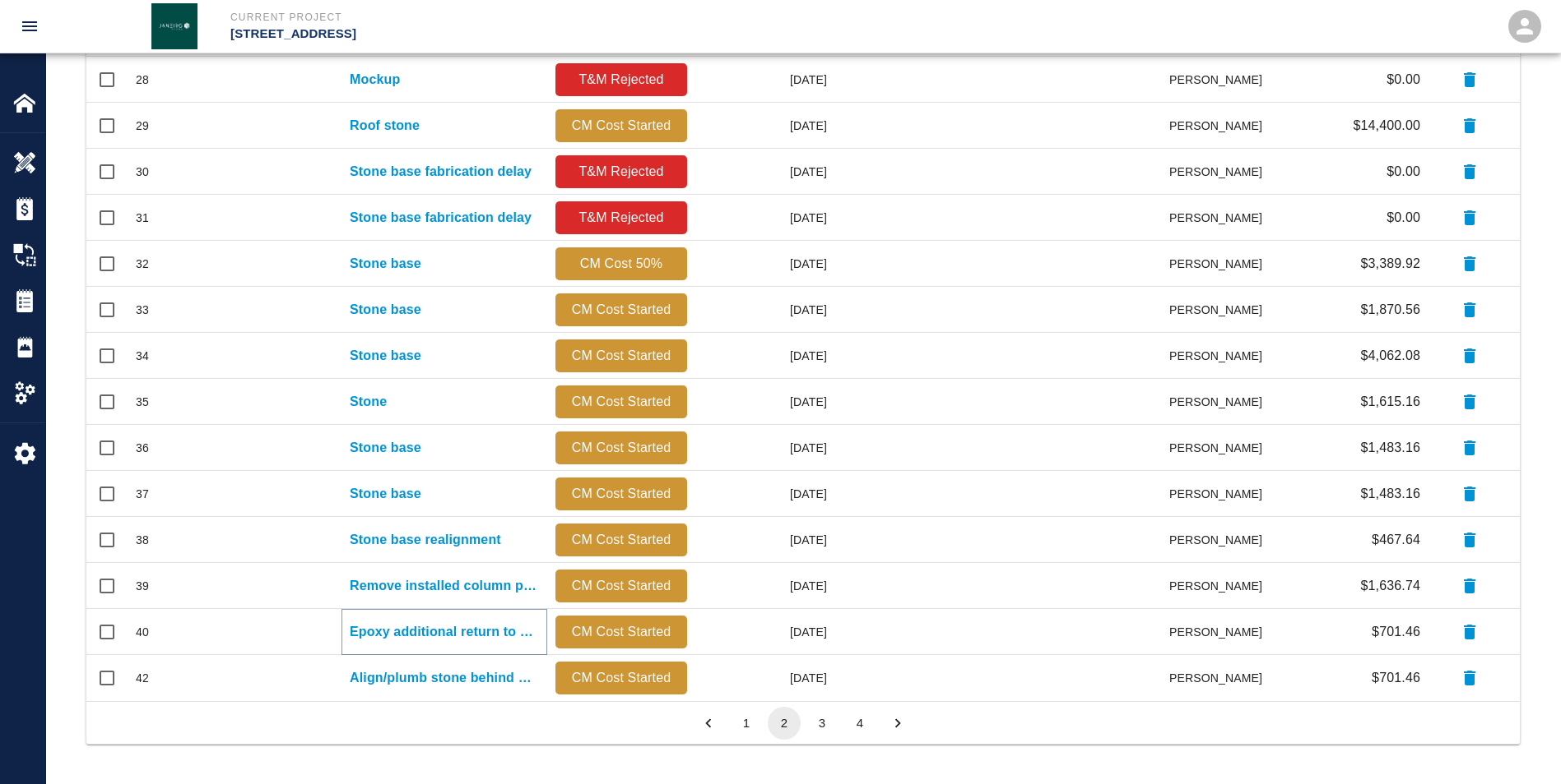
click at [392, 144] on p "Epoxy additional return to O-2 stone on South side East of door" at bounding box center [444, 632] width 189 height 19
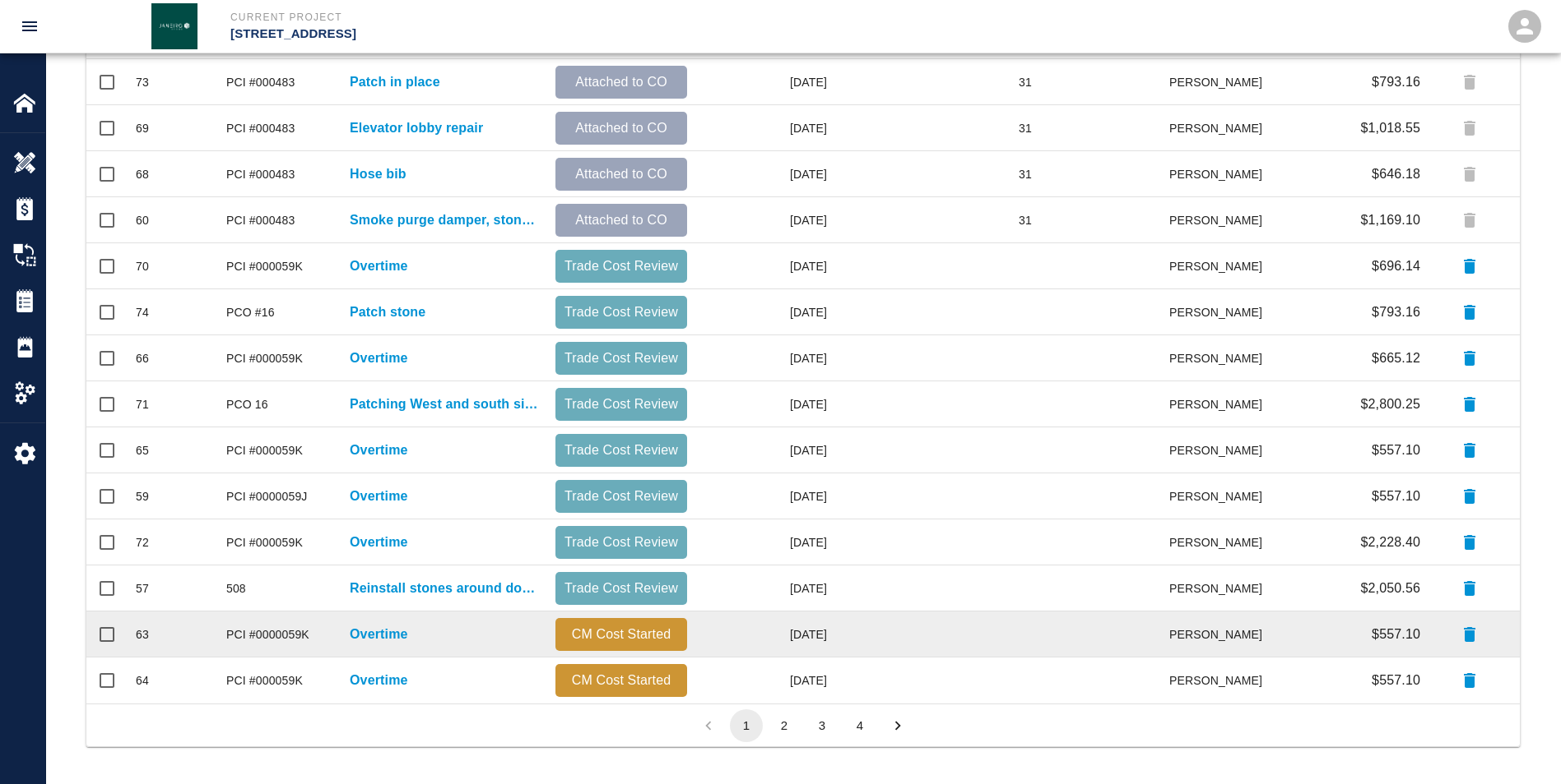
scroll to position [669, 0]
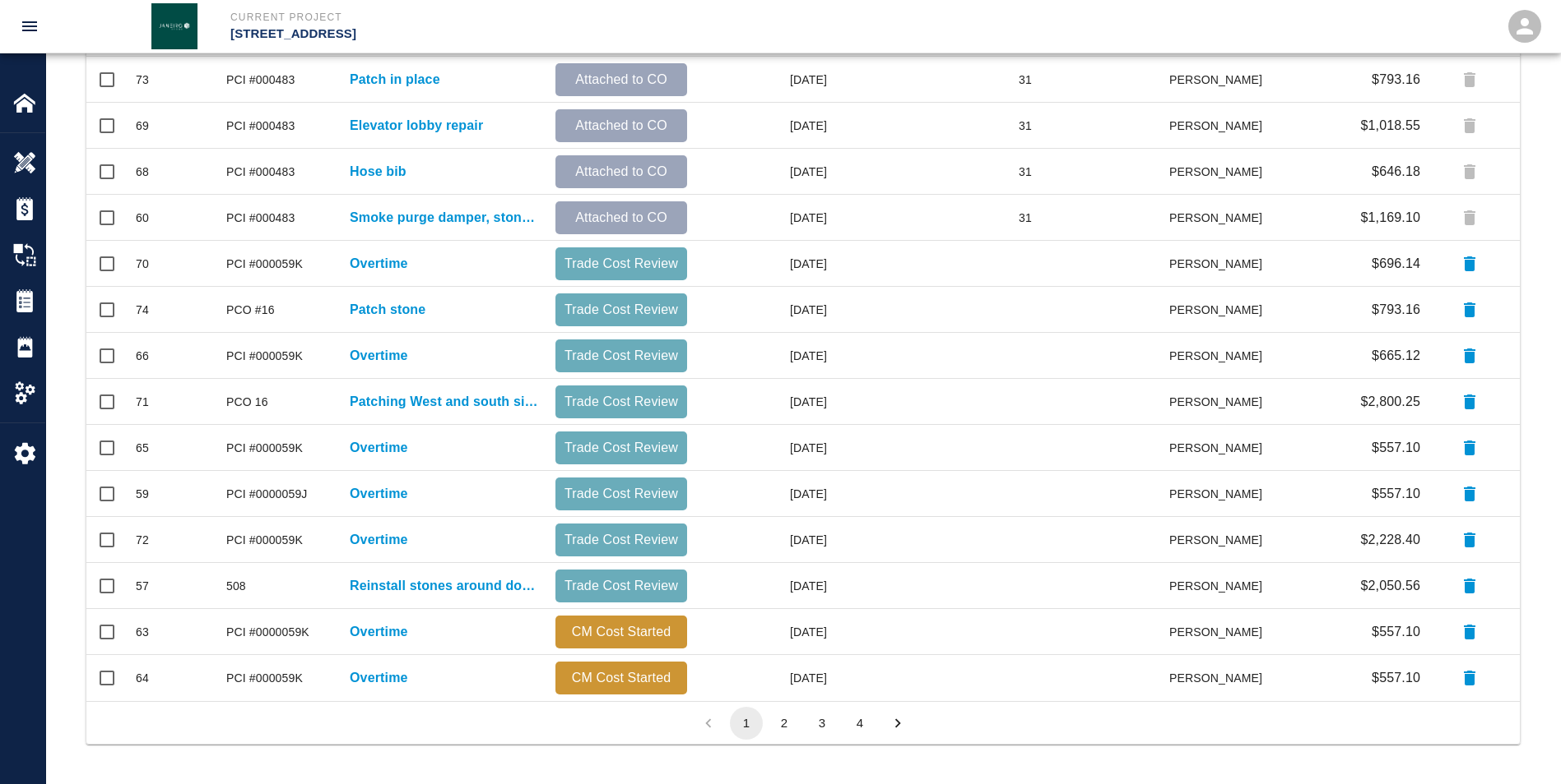
click at [392, 144] on button "1" at bounding box center [746, 723] width 33 height 33
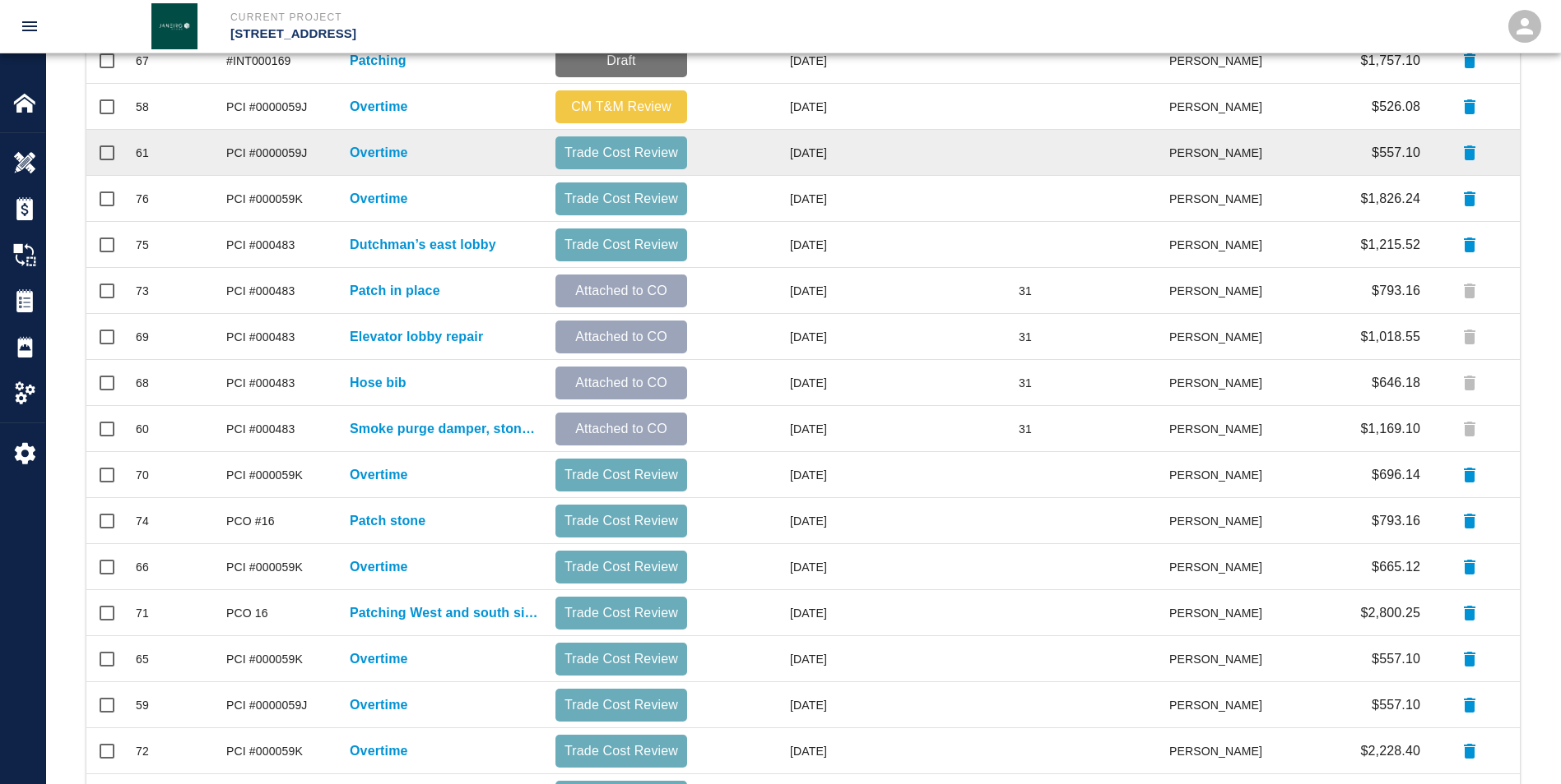
scroll to position [257, 0]
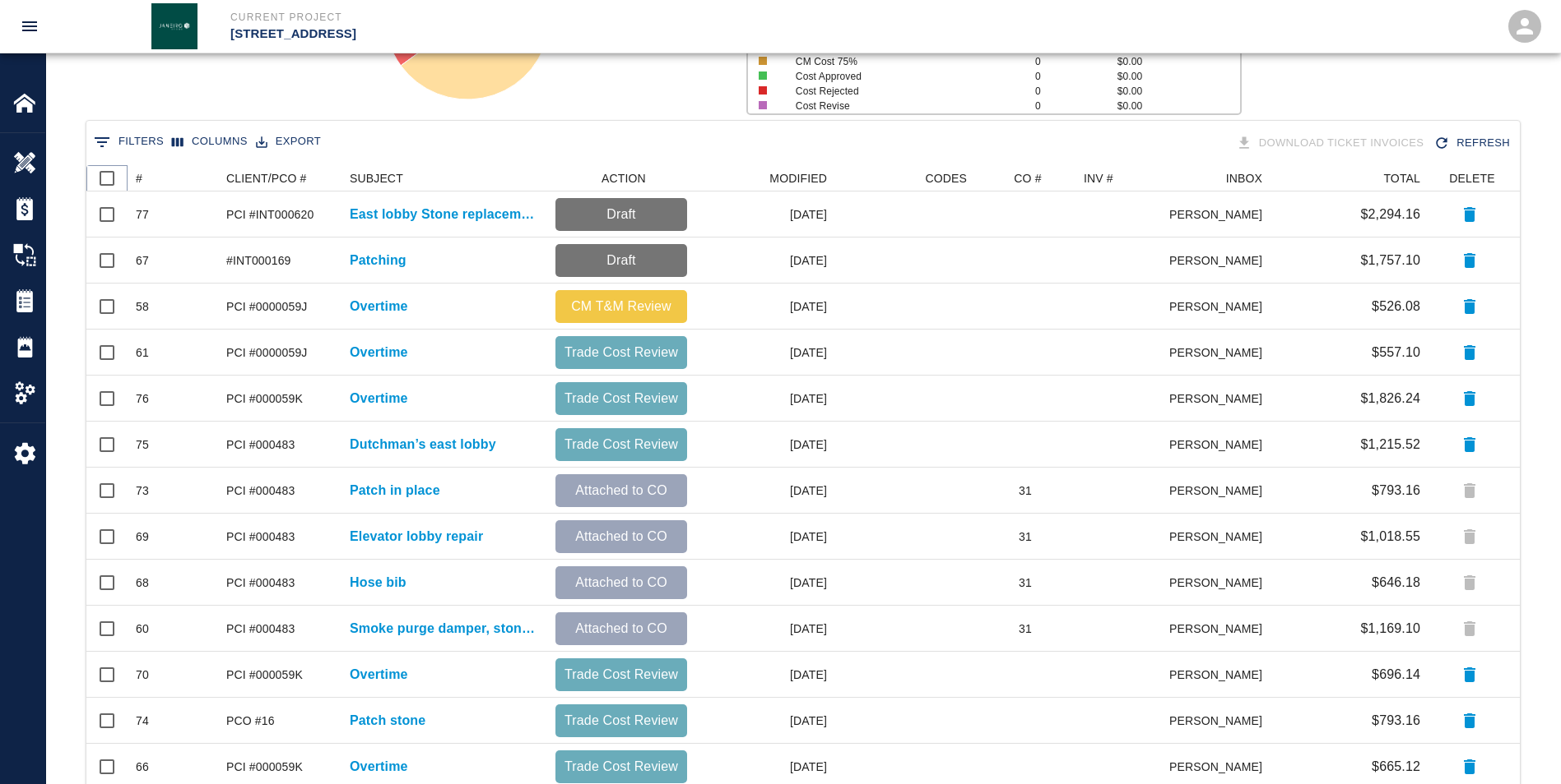
click at [135, 144] on icon at bounding box center [128, 179] width 19 height 19
click at [141, 144] on div "#" at bounding box center [138, 179] width 6 height 26
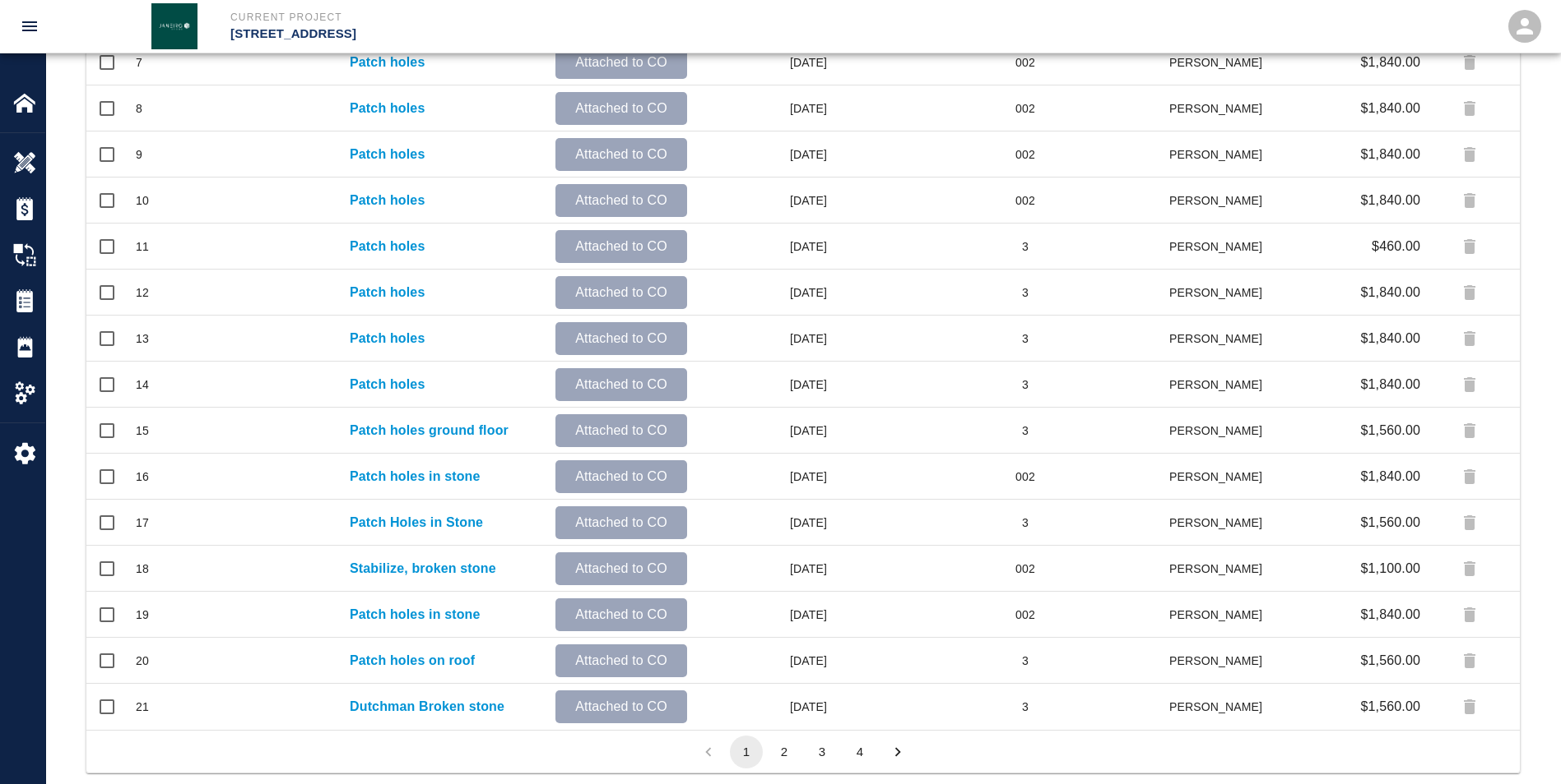
scroll to position [669, 0]
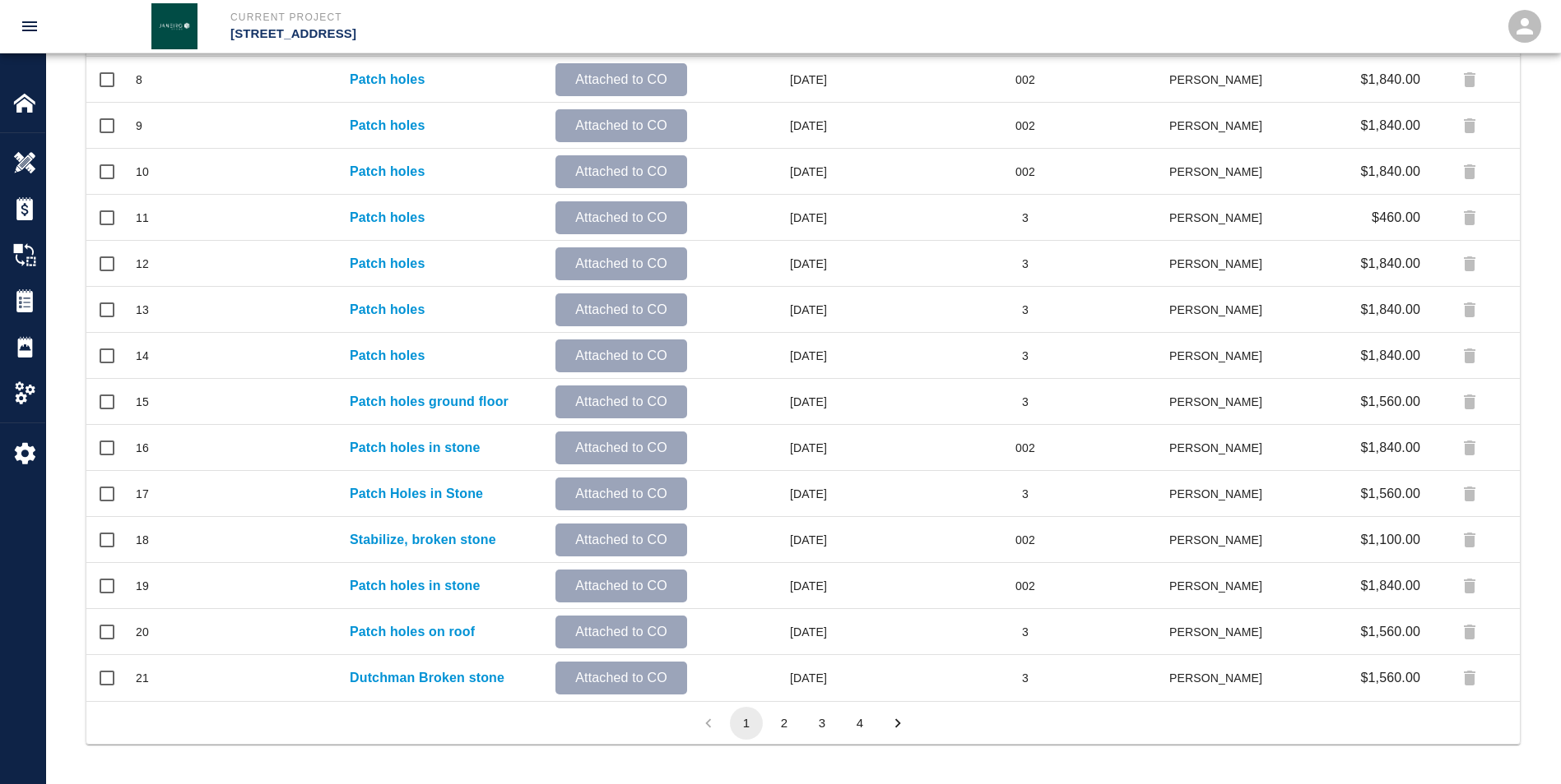
click at [392, 144] on button "3" at bounding box center [821, 723] width 33 height 33
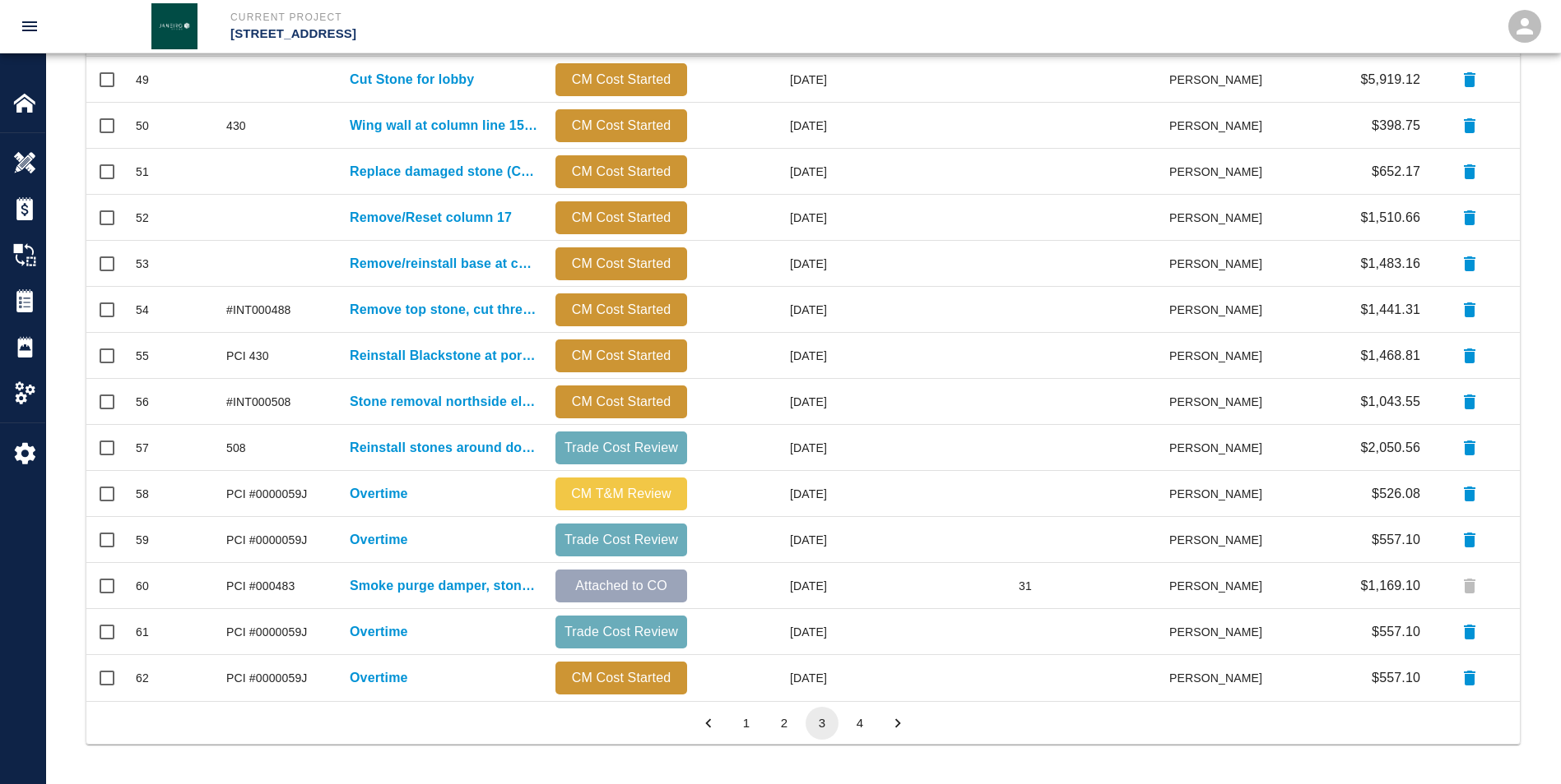
click at [392, 144] on button "2" at bounding box center [784, 723] width 33 height 33
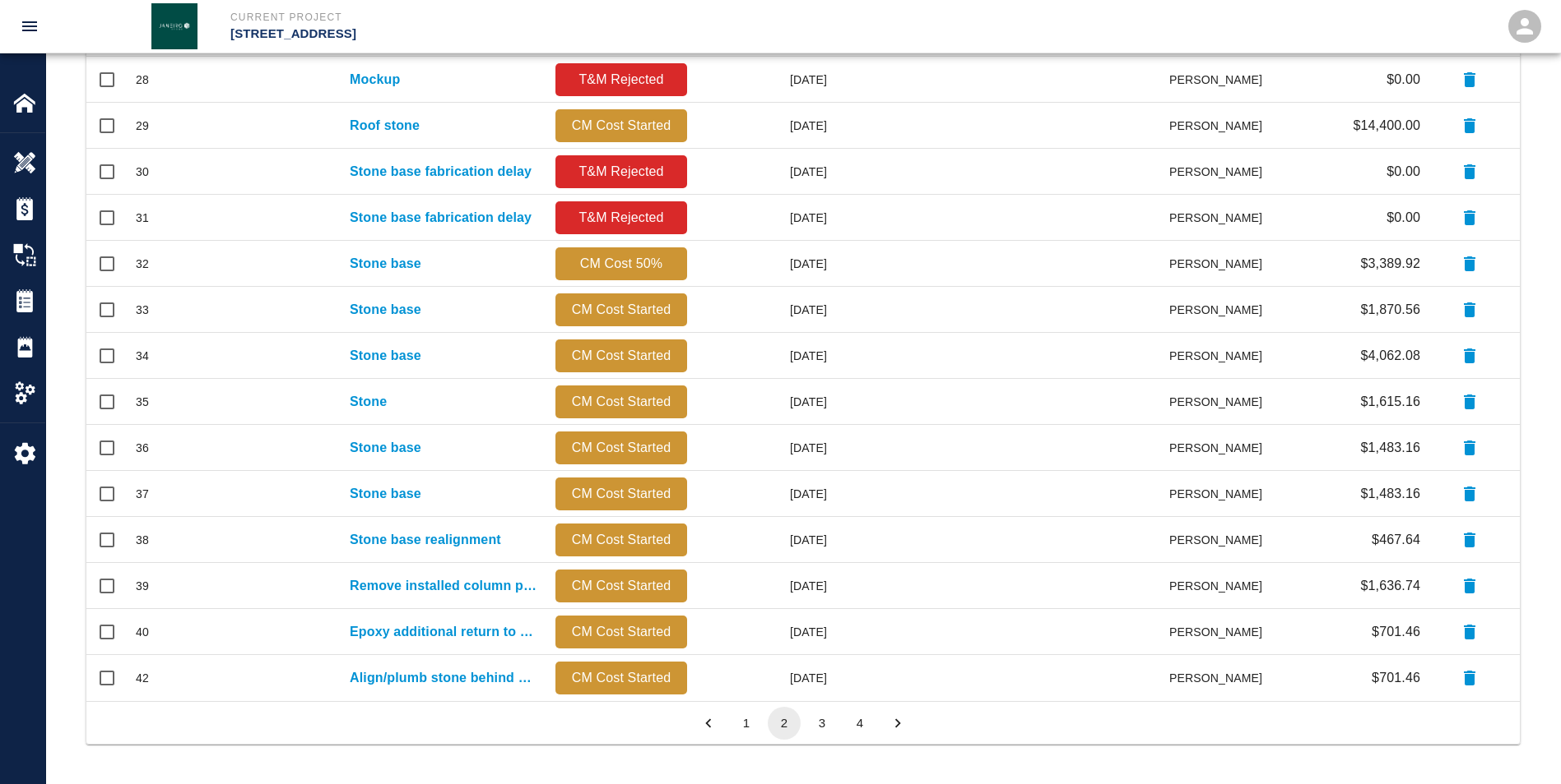
click at [392, 144] on button "3" at bounding box center [821, 723] width 33 height 33
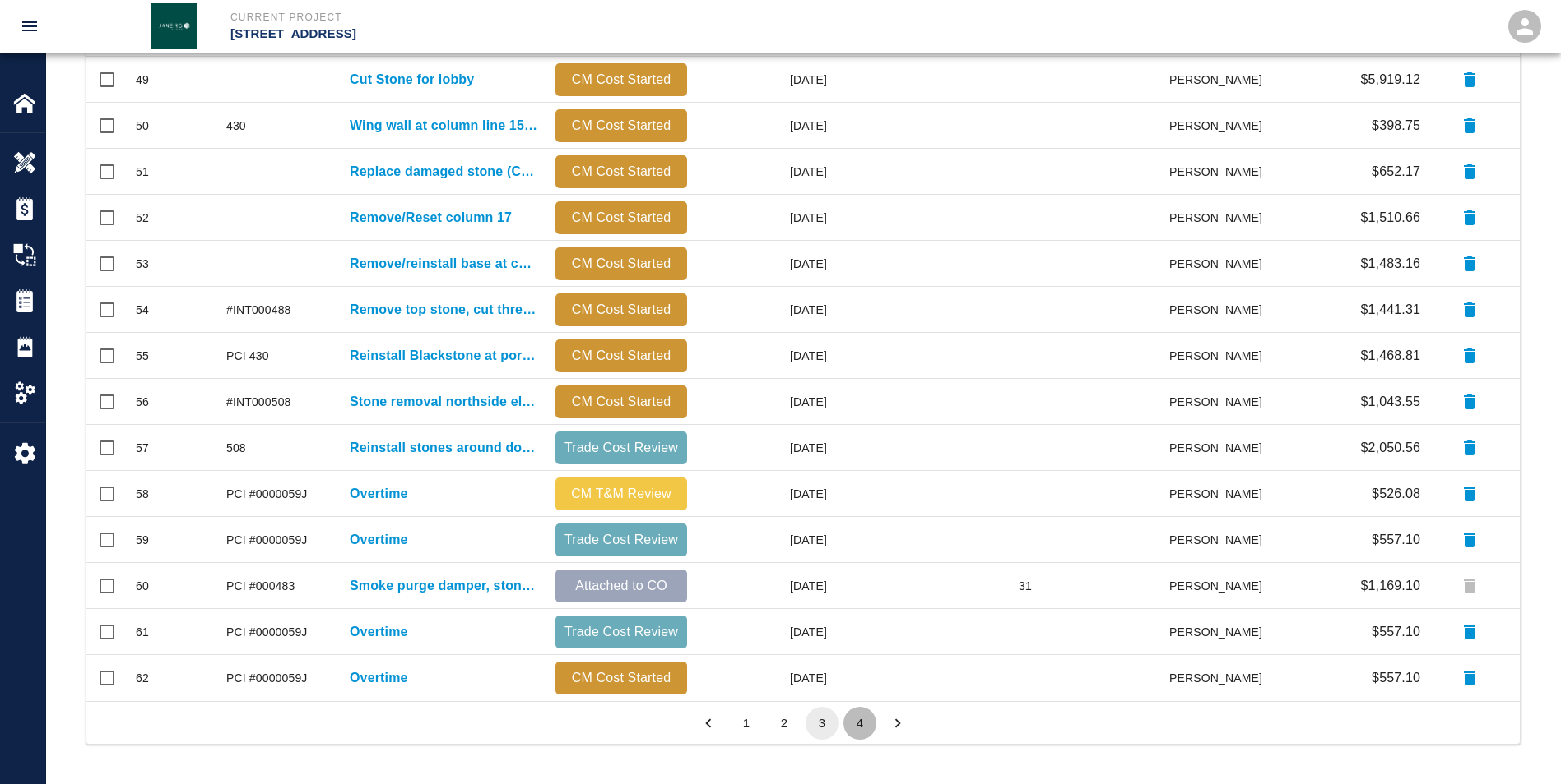
click at [392, 144] on button "4" at bounding box center [859, 723] width 33 height 33
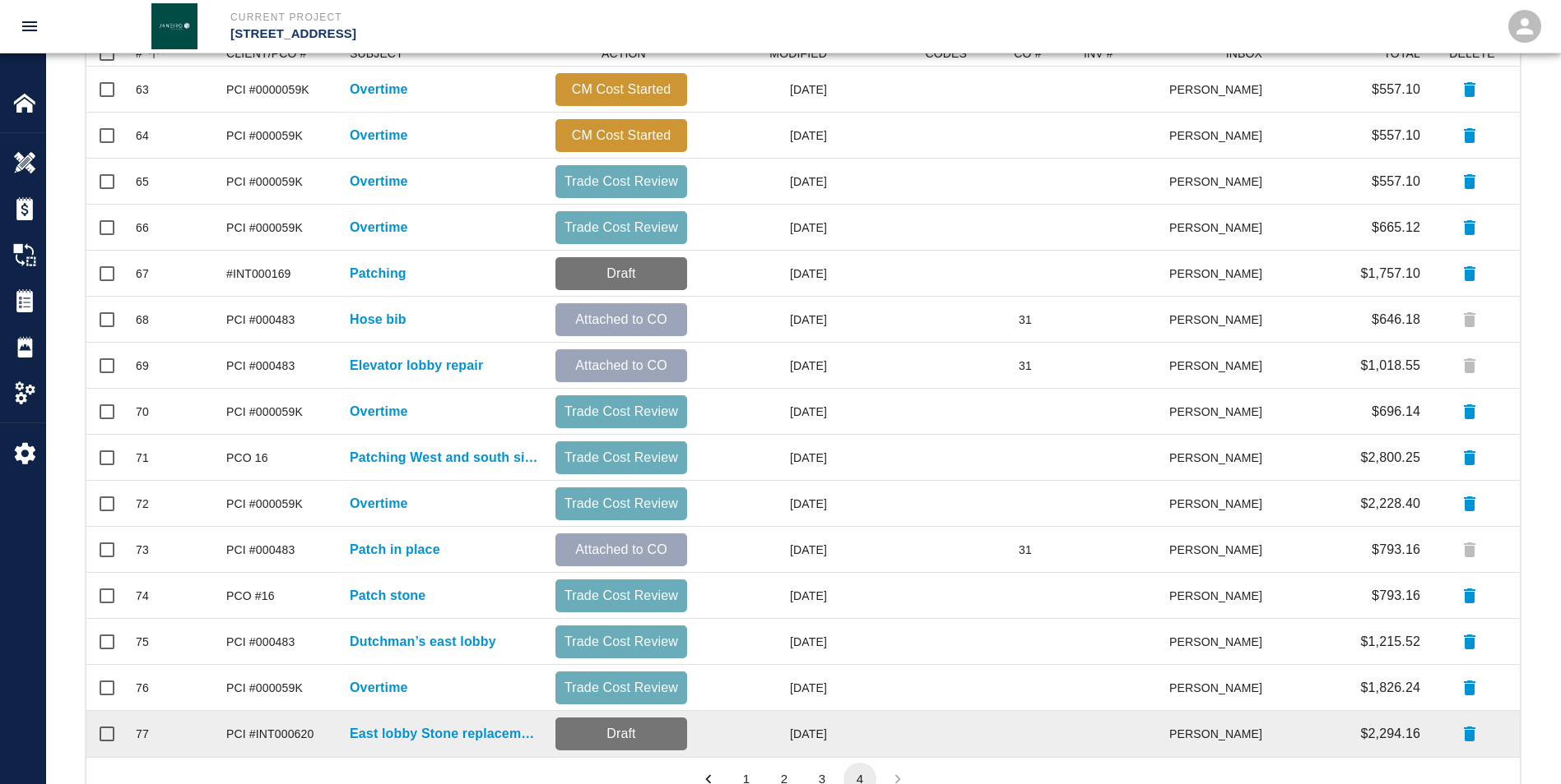
scroll to position [438, 0]
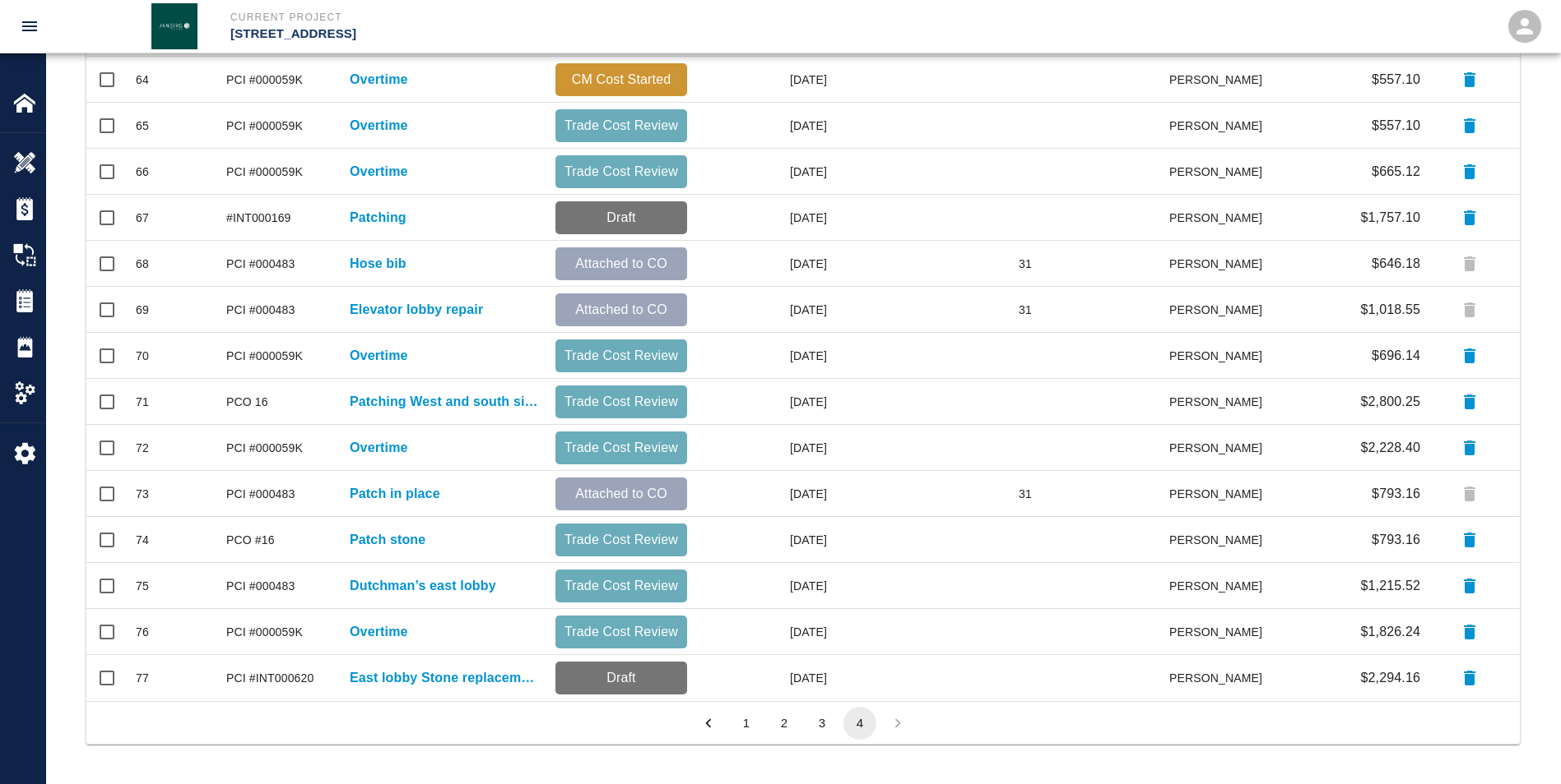
click at [392, 144] on button "3" at bounding box center [821, 723] width 33 height 33
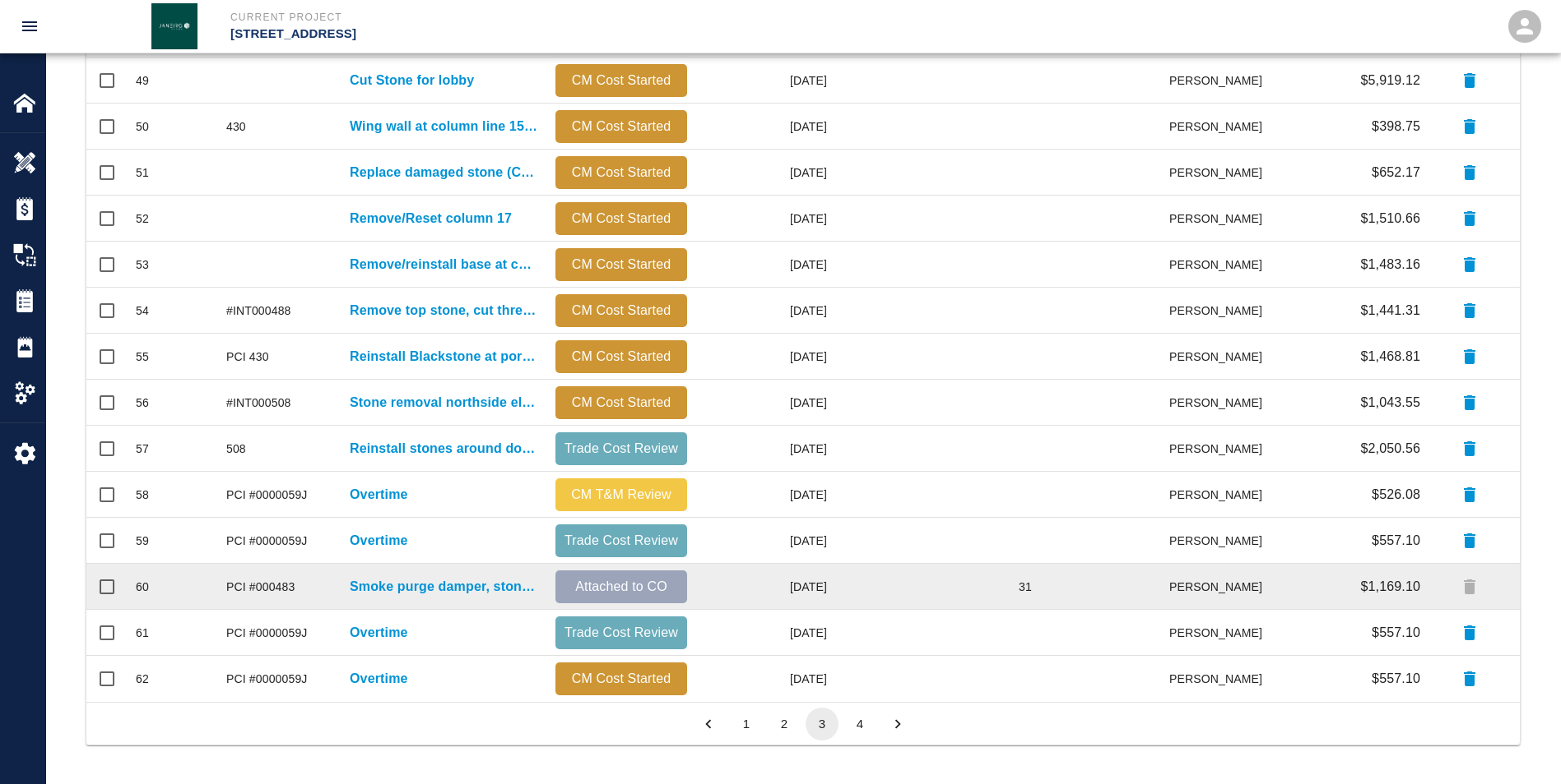
scroll to position [669, 0]
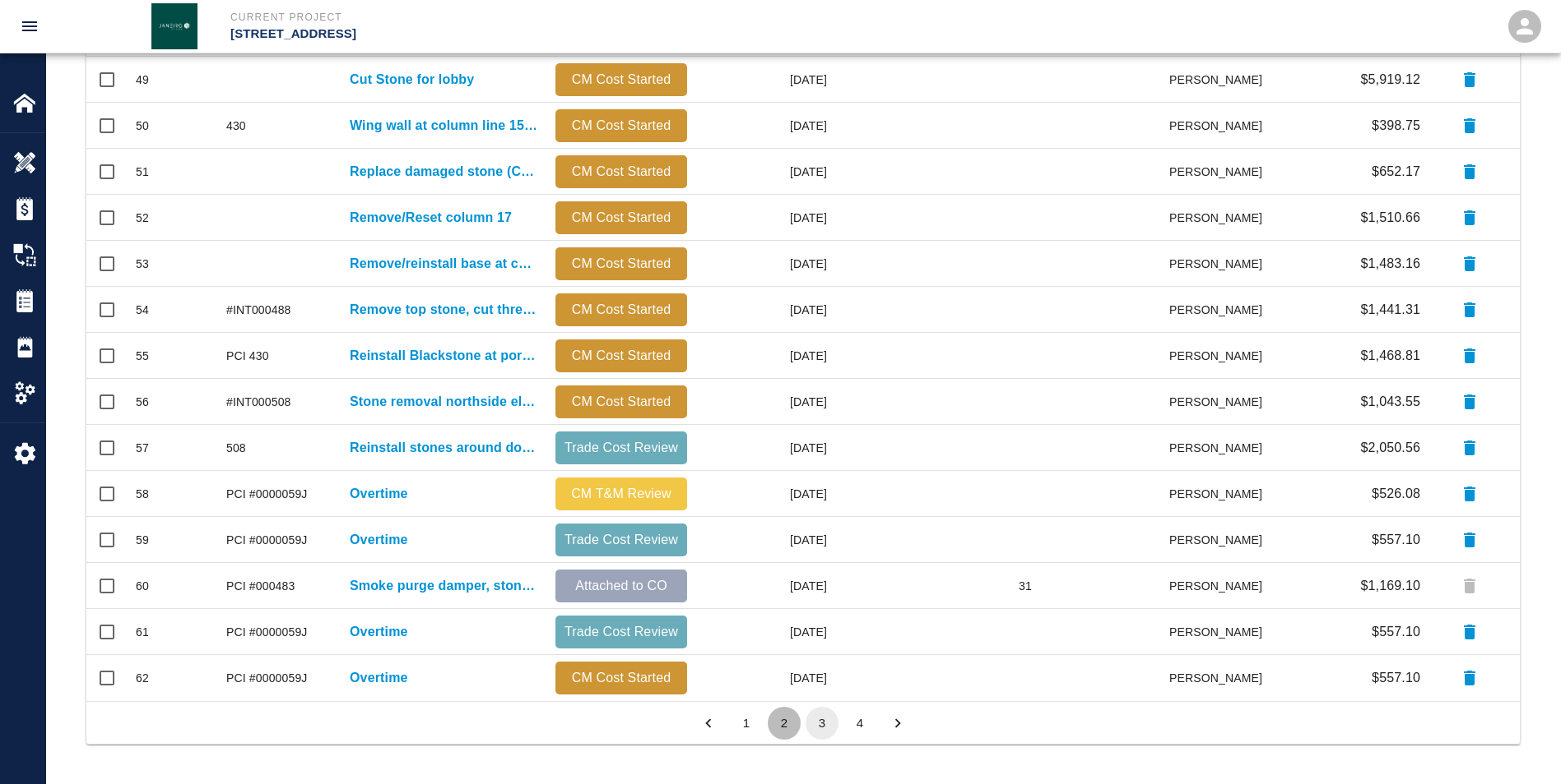
click at [392, 144] on button "2" at bounding box center [784, 723] width 33 height 33
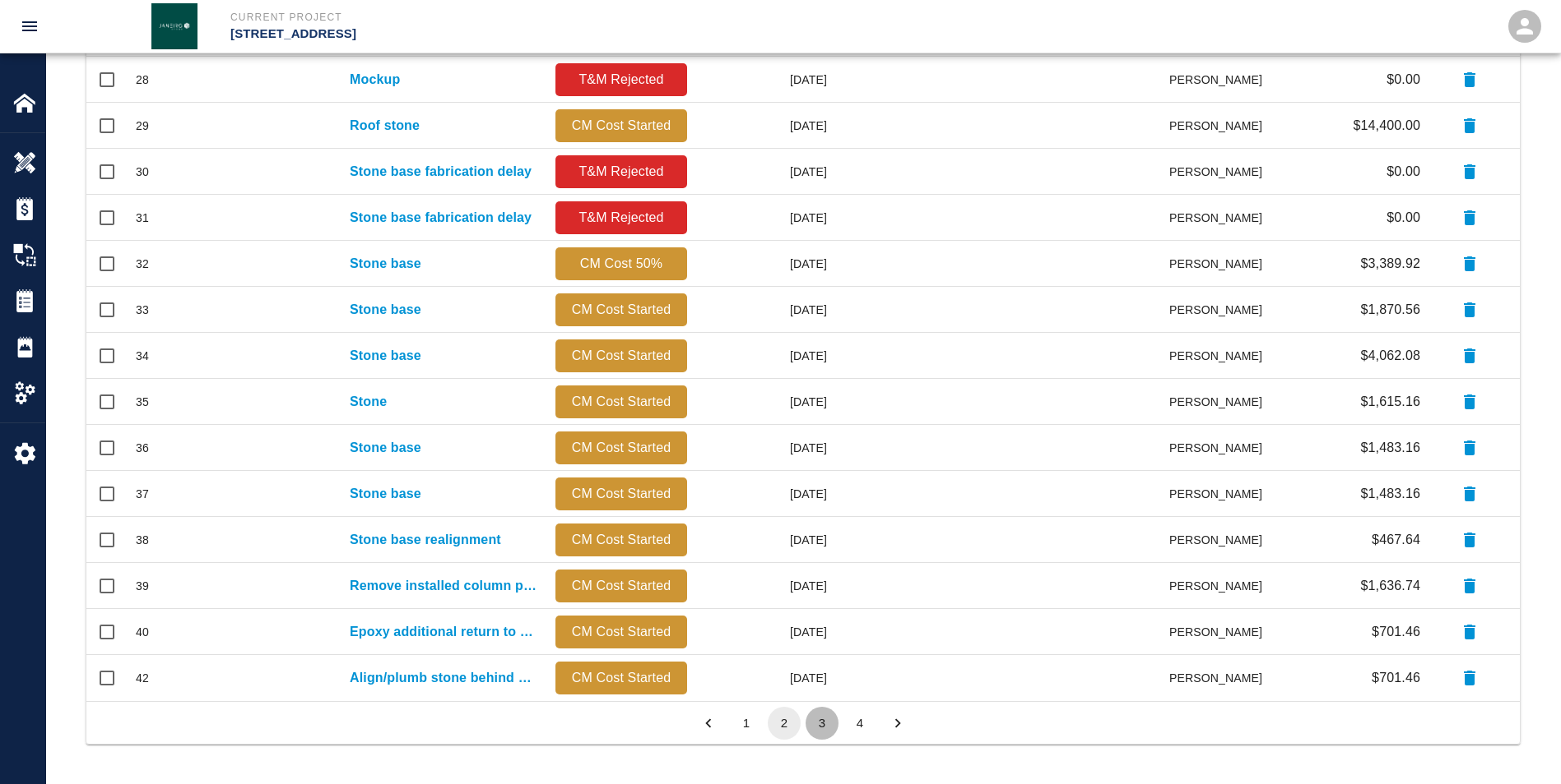
click at [392, 144] on button "3" at bounding box center [821, 723] width 33 height 33
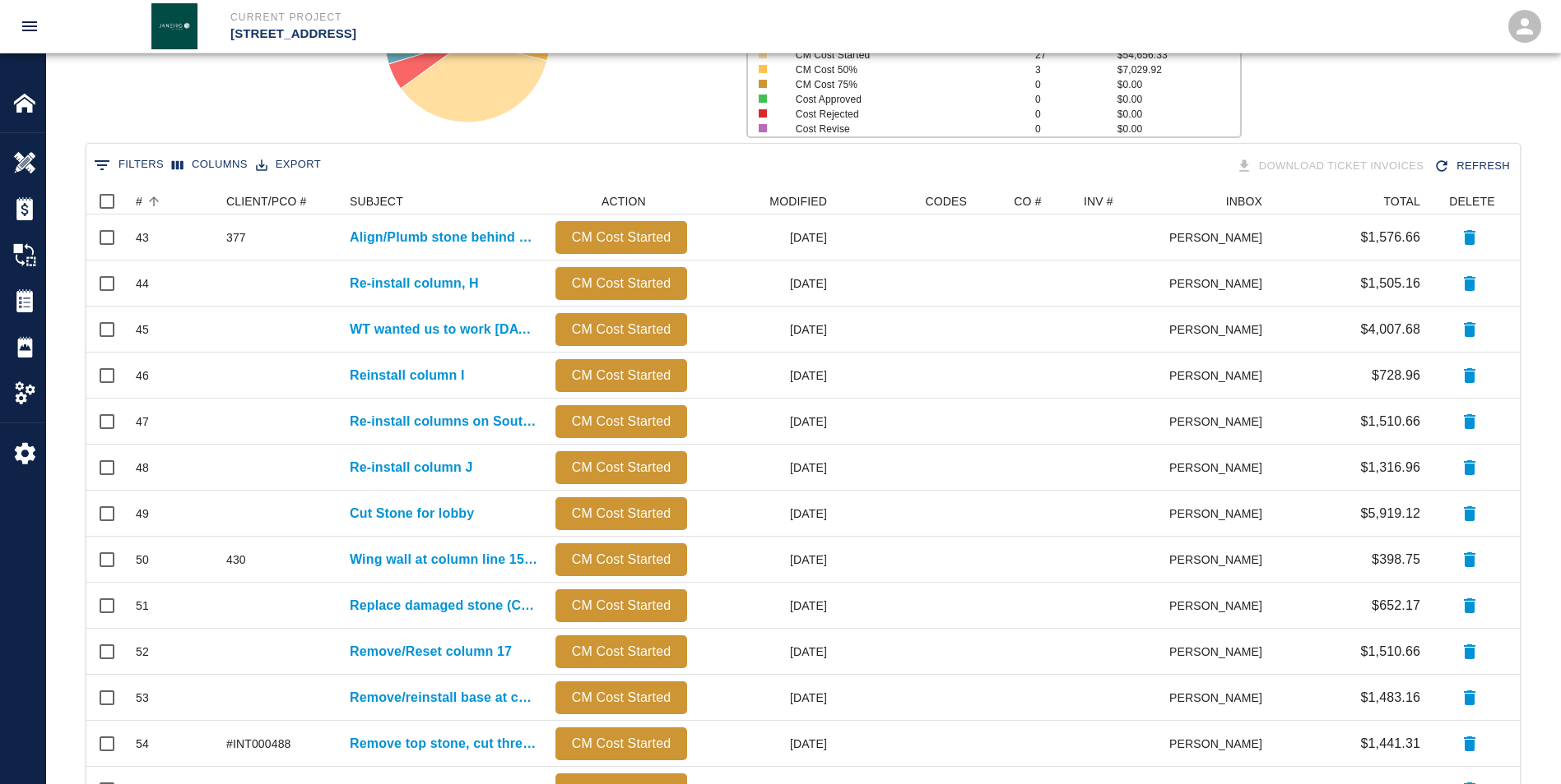
scroll to position [93, 0]
